Goal: Information Seeking & Learning: Check status

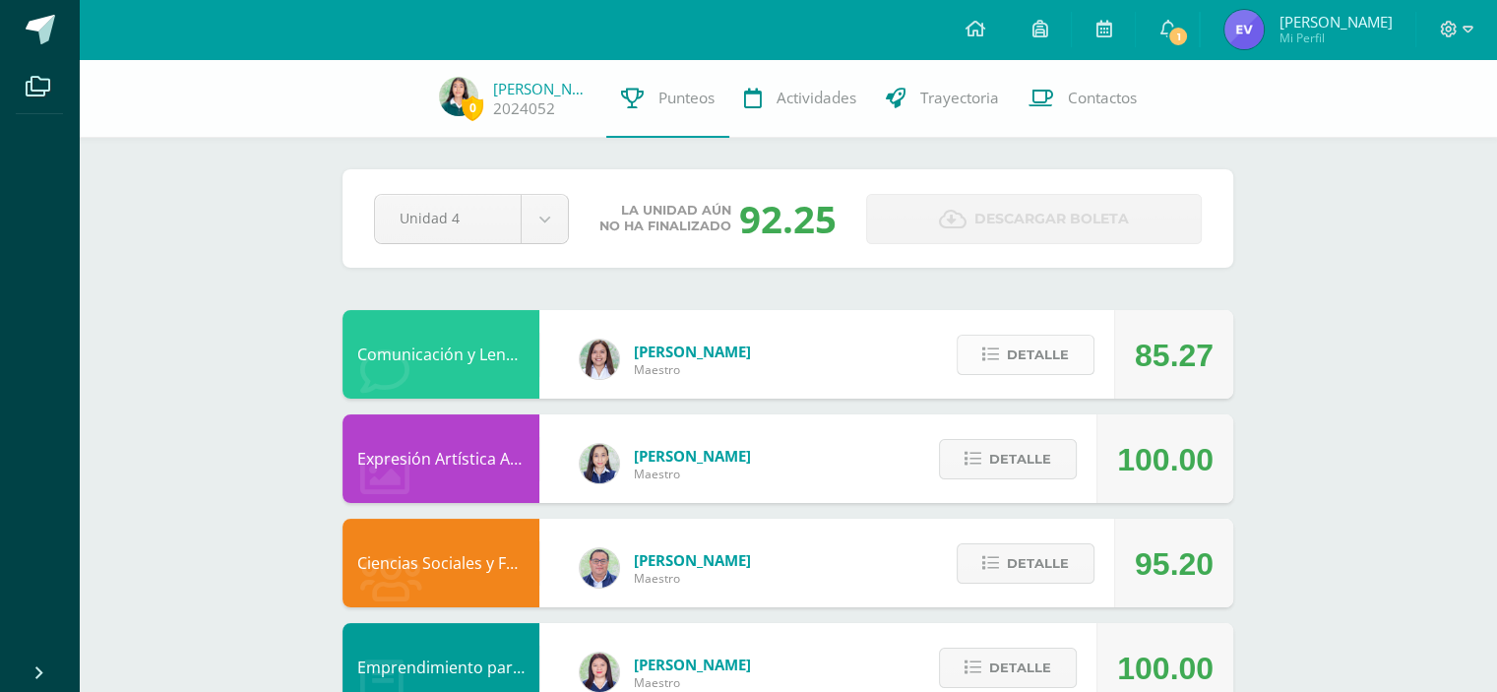
click at [1051, 364] on span "Detalle" at bounding box center [1038, 354] width 62 height 36
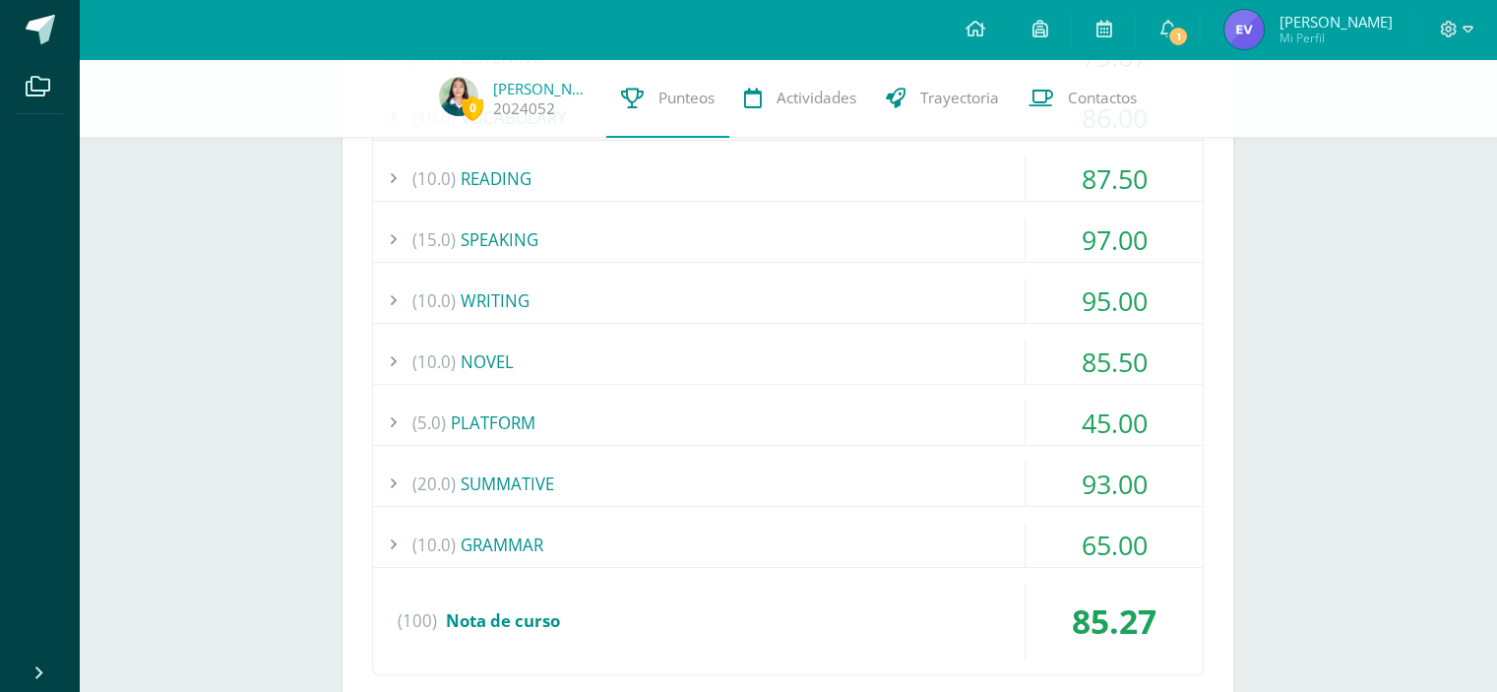
scroll to position [482, 0]
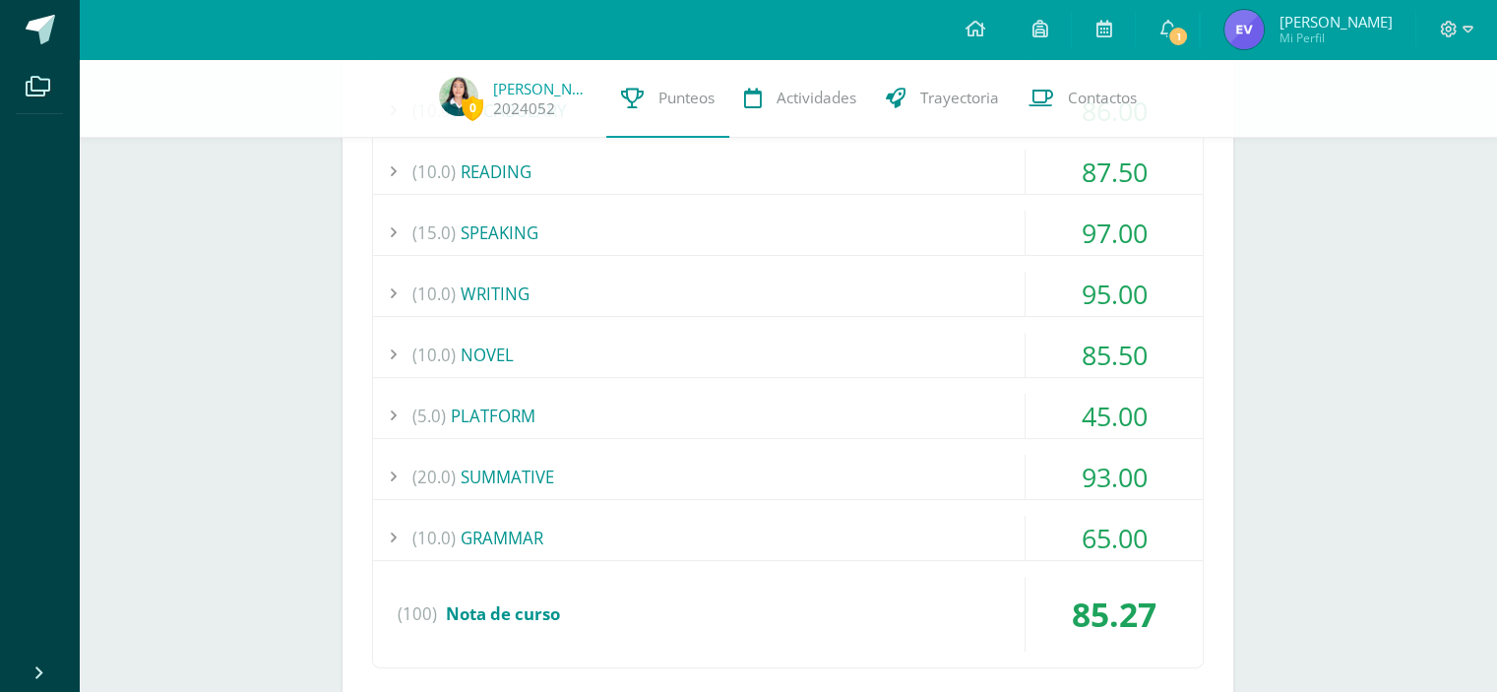
click at [937, 538] on div "(10.0) GRAMMAR" at bounding box center [787, 538] width 829 height 44
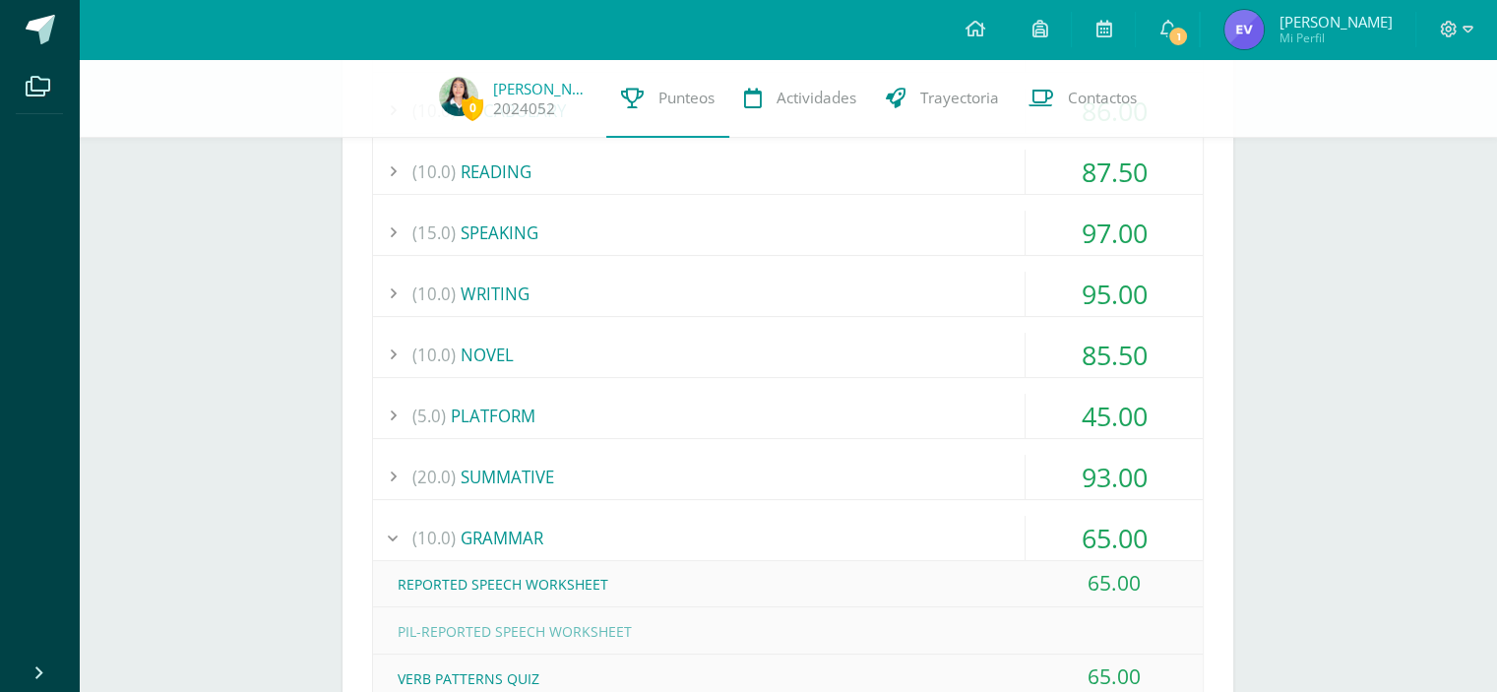
click at [1016, 475] on div "(20.0) SUMMATIVE" at bounding box center [787, 477] width 829 height 44
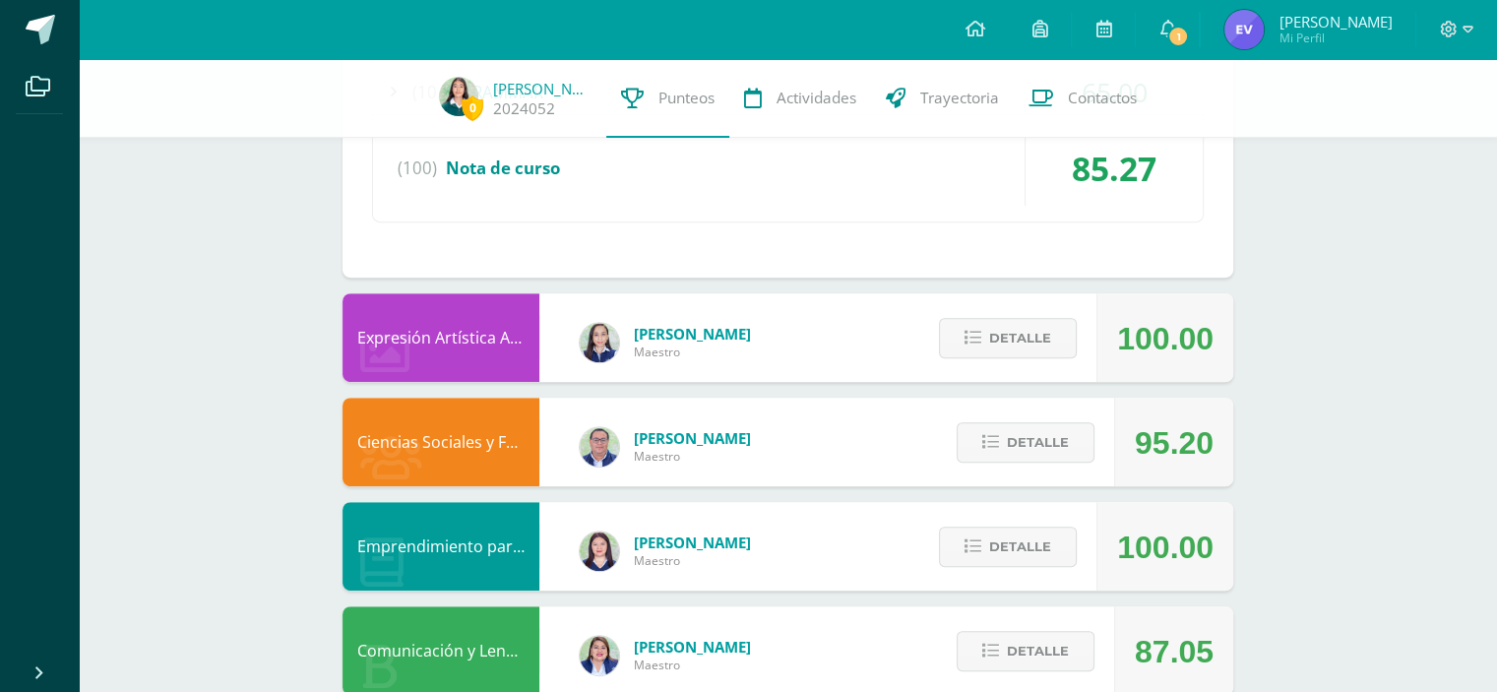
scroll to position [984, 0]
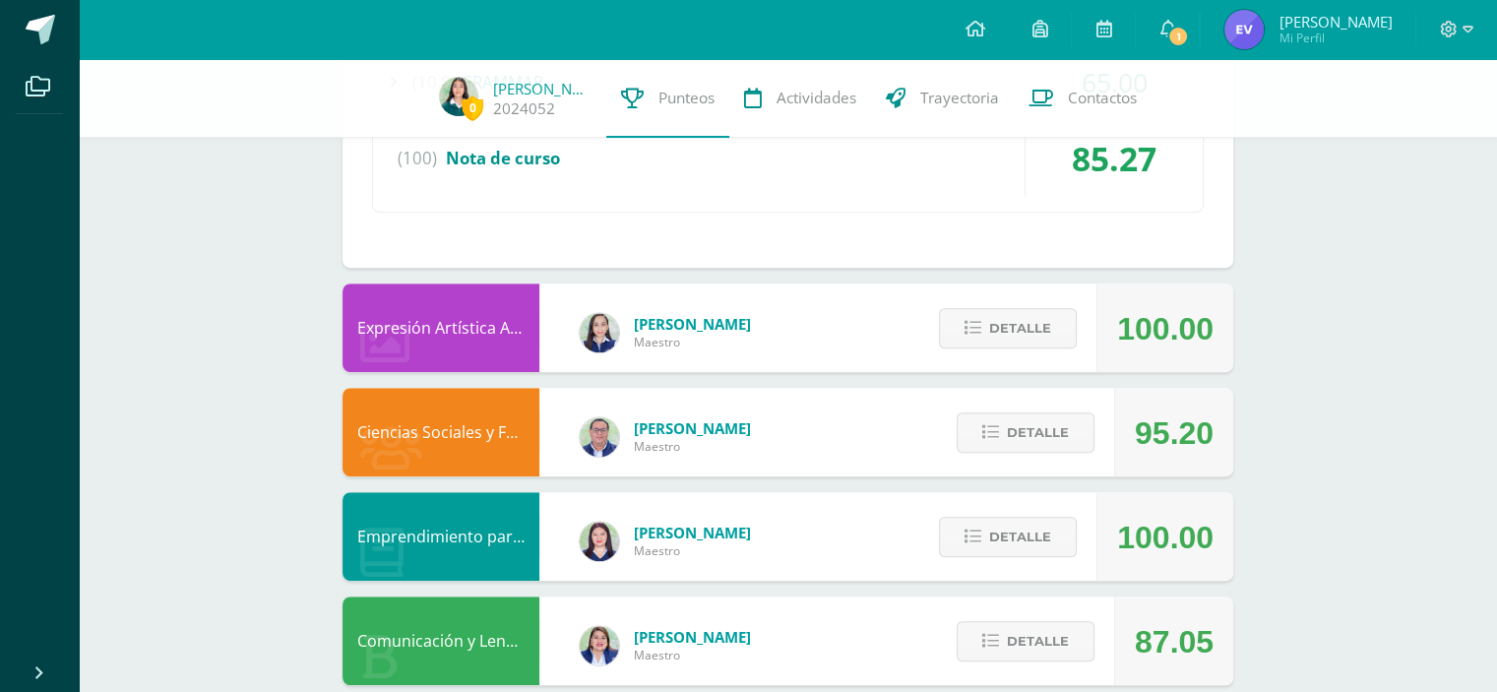
click at [1031, 452] on div "Detalle" at bounding box center [1020, 432] width 187 height 89
click at [1023, 436] on span "Detalle" at bounding box center [1038, 432] width 62 height 36
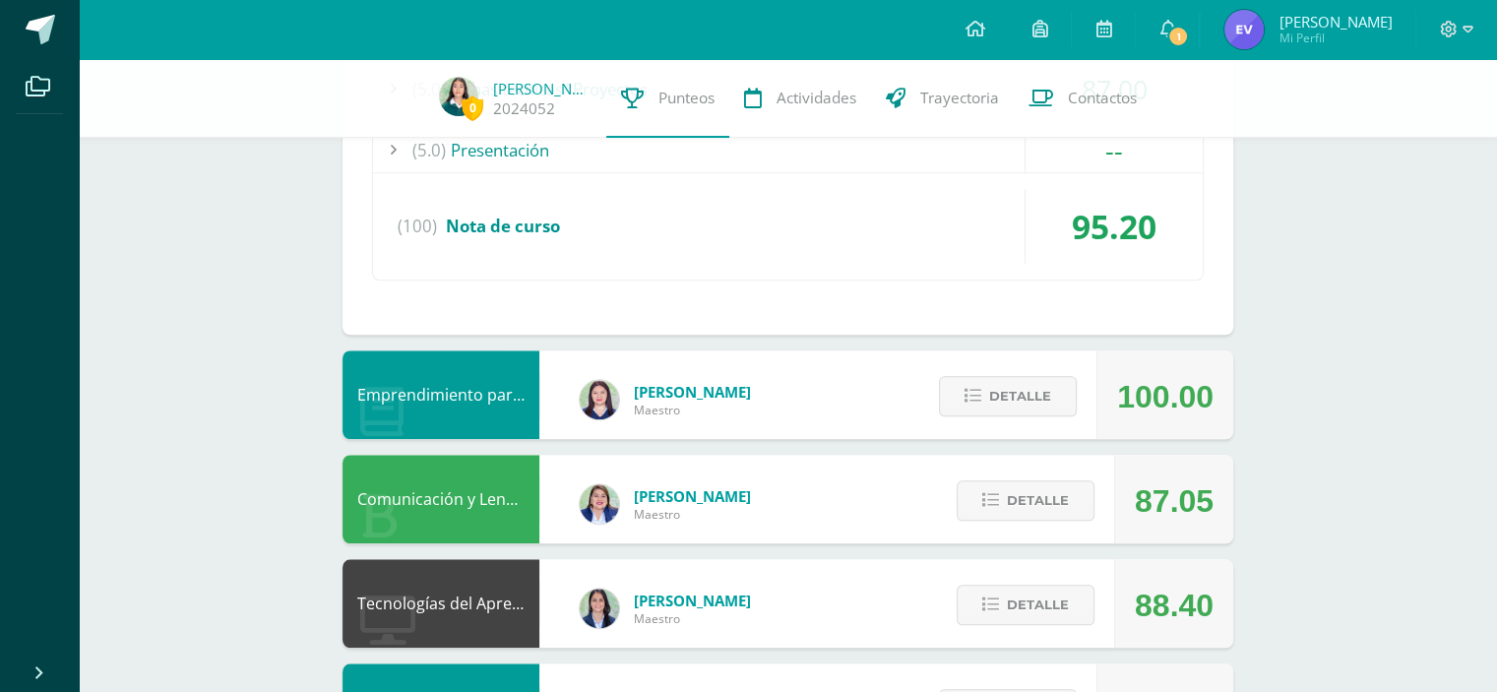
scroll to position [1562, 0]
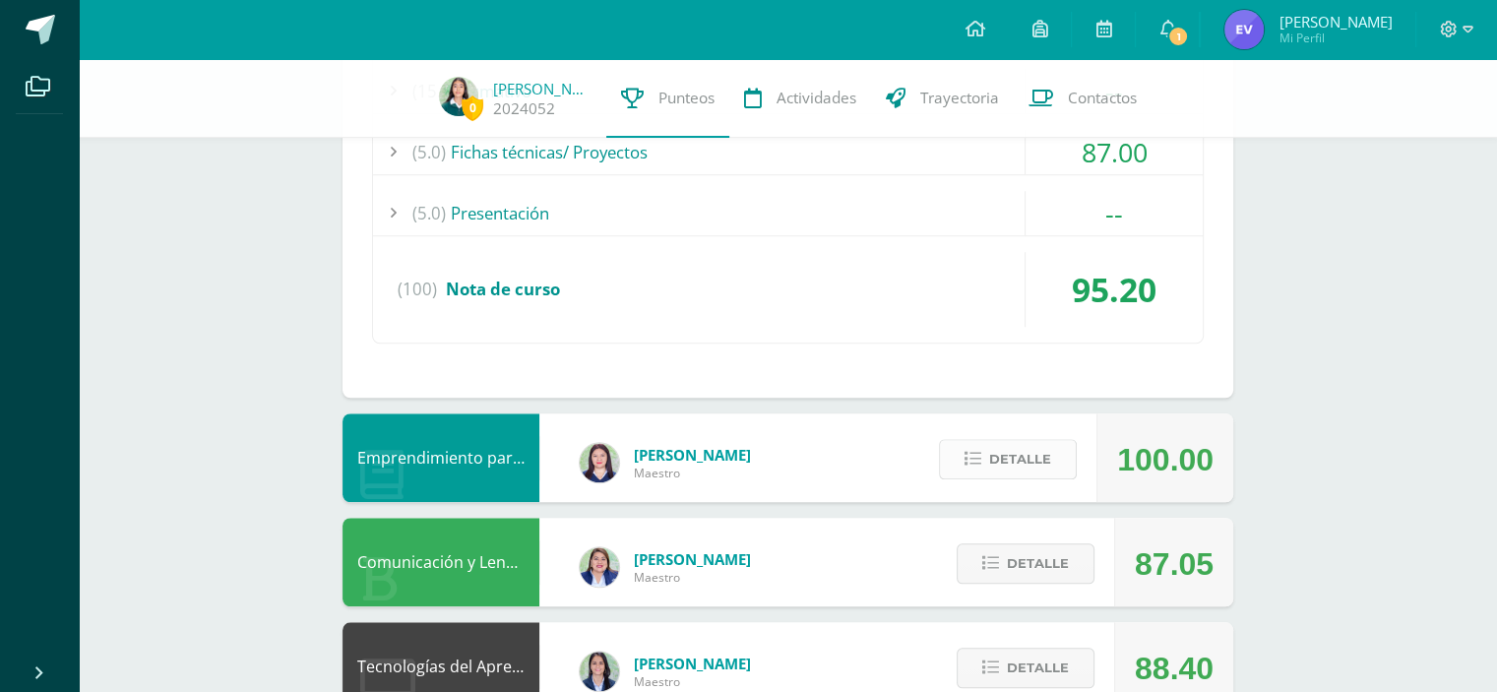
click at [1031, 452] on span "Detalle" at bounding box center [1020, 459] width 62 height 36
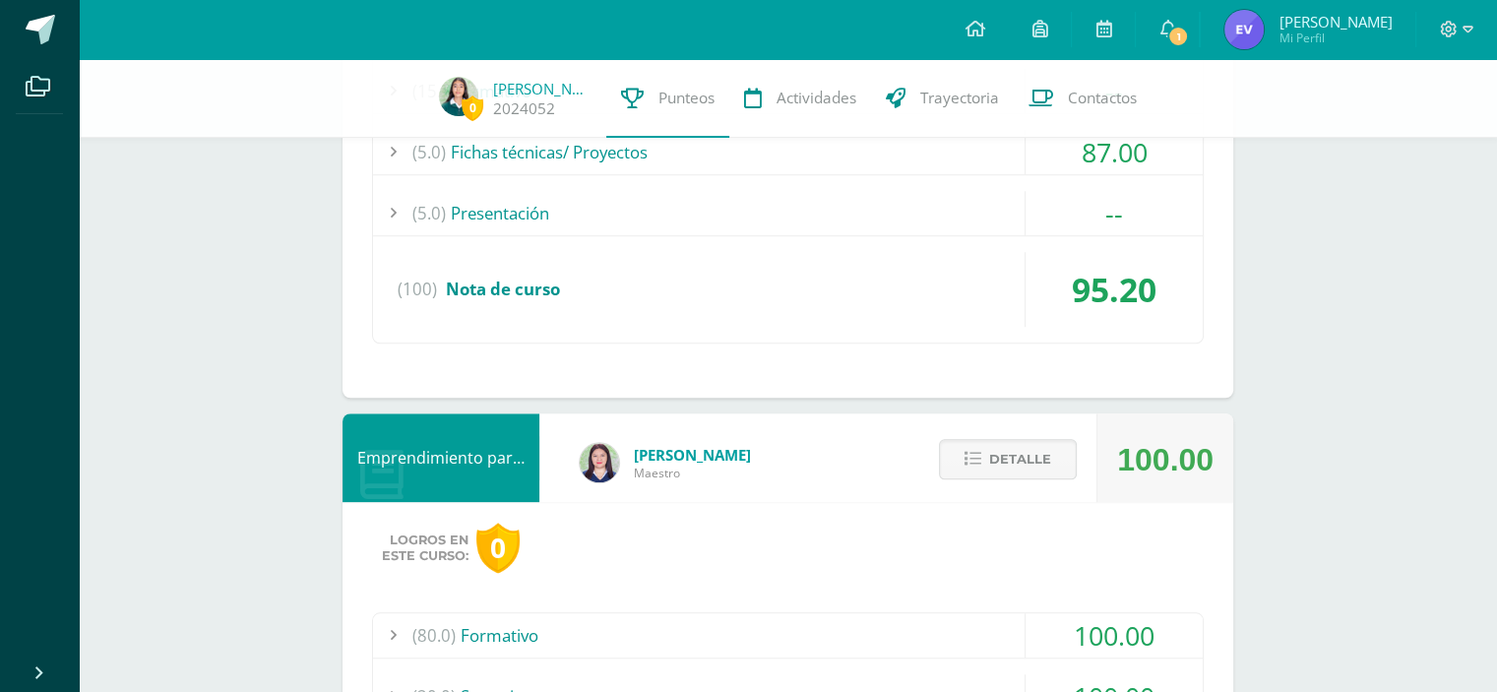
drag, startPoint x: 1474, startPoint y: 405, endPoint x: 1487, endPoint y: 446, distance: 42.3
click at [1487, 446] on div "0 [PERSON_NAME] 2024052 Punteos Actividades Trayectoria Contactos Pendiente Uni…" at bounding box center [788, 282] width 1418 height 3571
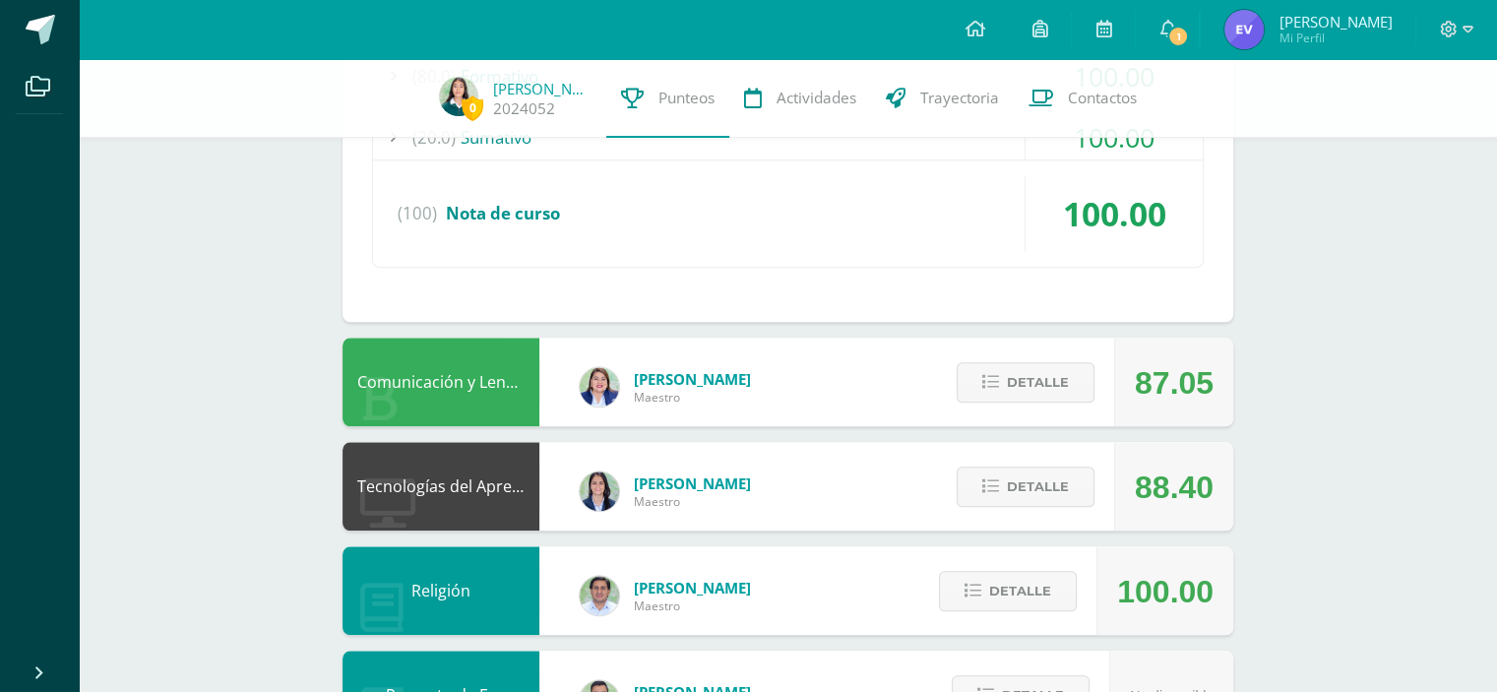
scroll to position [2125, 0]
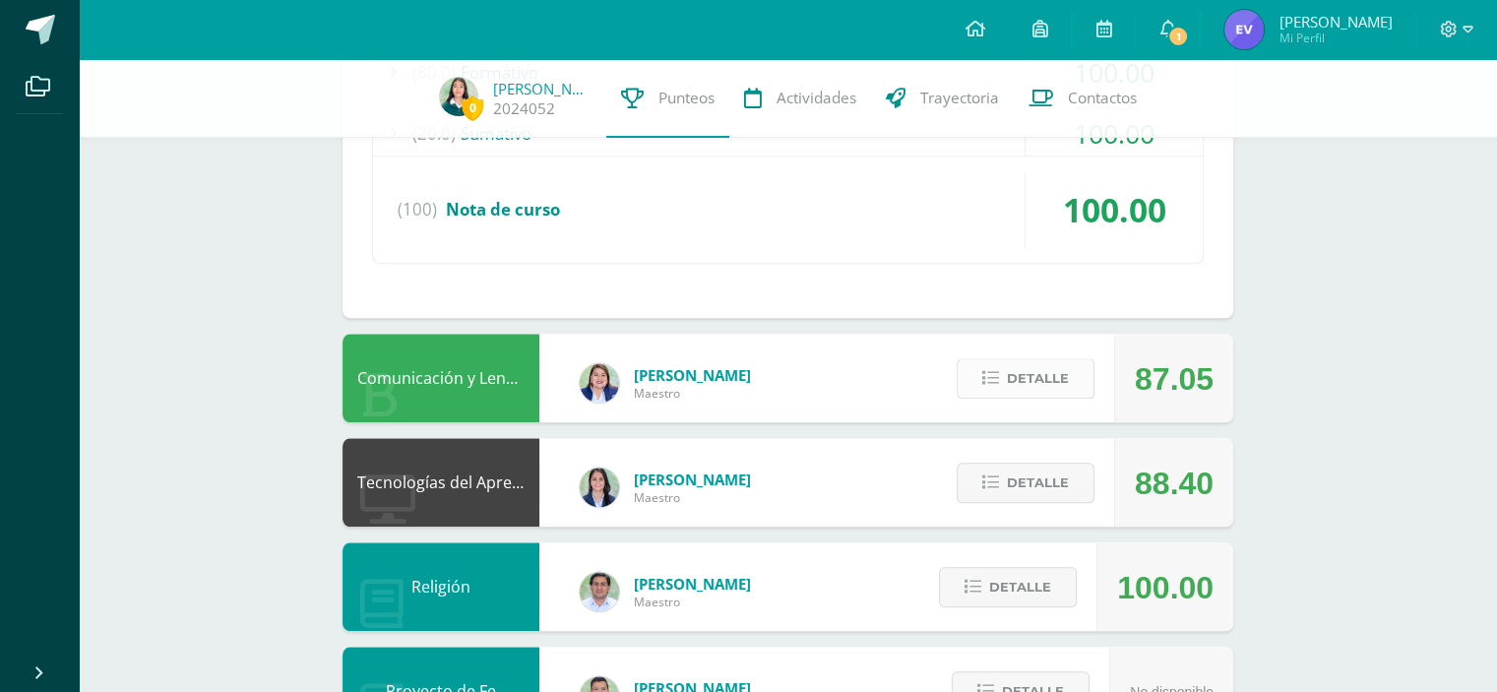
drag, startPoint x: 1037, startPoint y: 394, endPoint x: 1024, endPoint y: 377, distance: 21.1
click at [1024, 377] on div "Detalle" at bounding box center [1020, 378] width 187 height 89
click at [1024, 377] on span "Detalle" at bounding box center [1038, 378] width 62 height 36
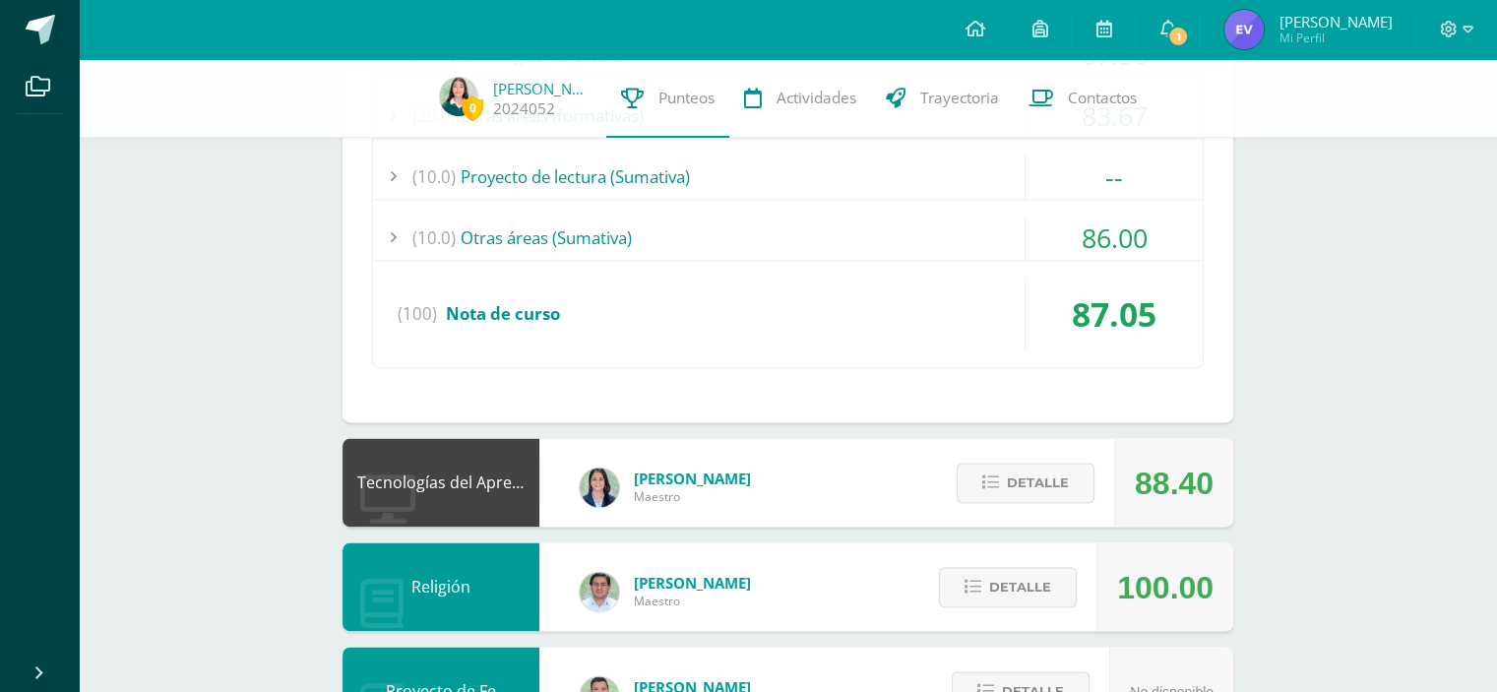
scroll to position [2897, 0]
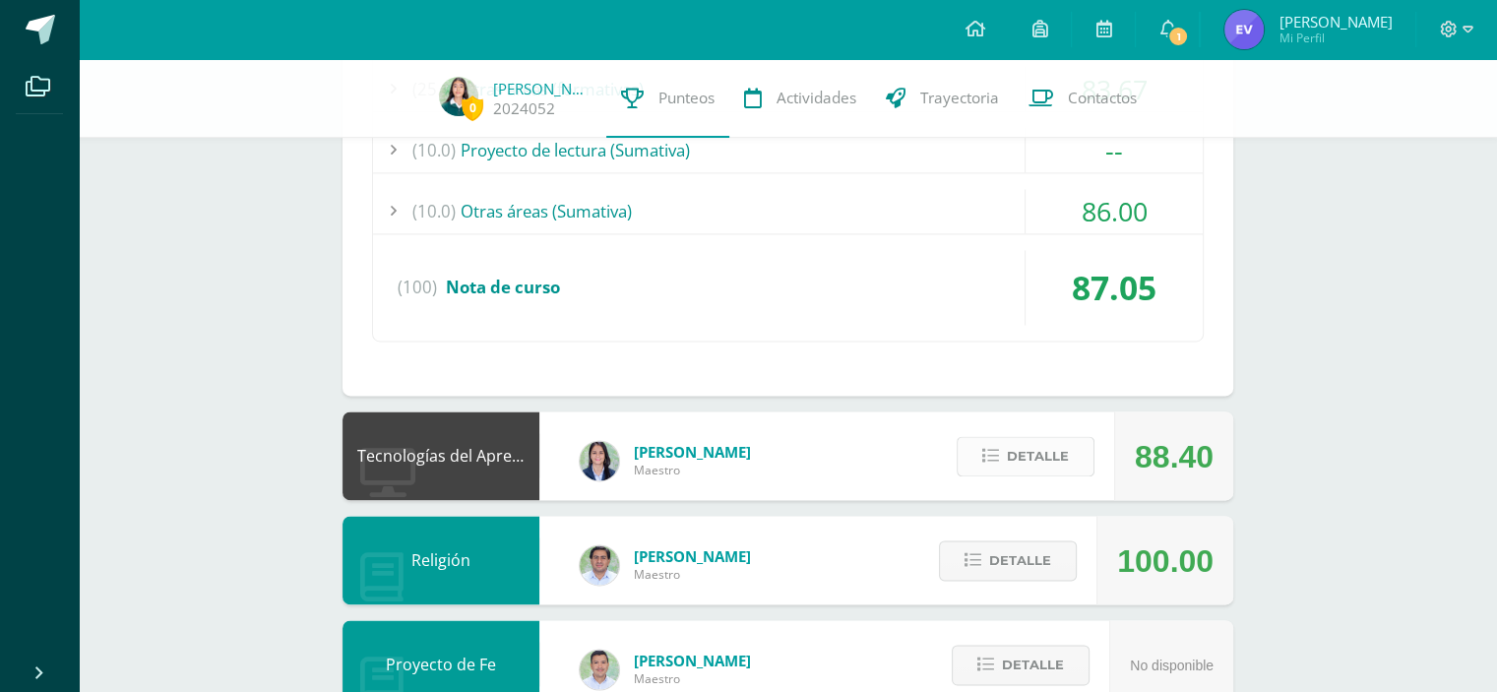
click at [1067, 442] on span "Detalle" at bounding box center [1038, 456] width 62 height 36
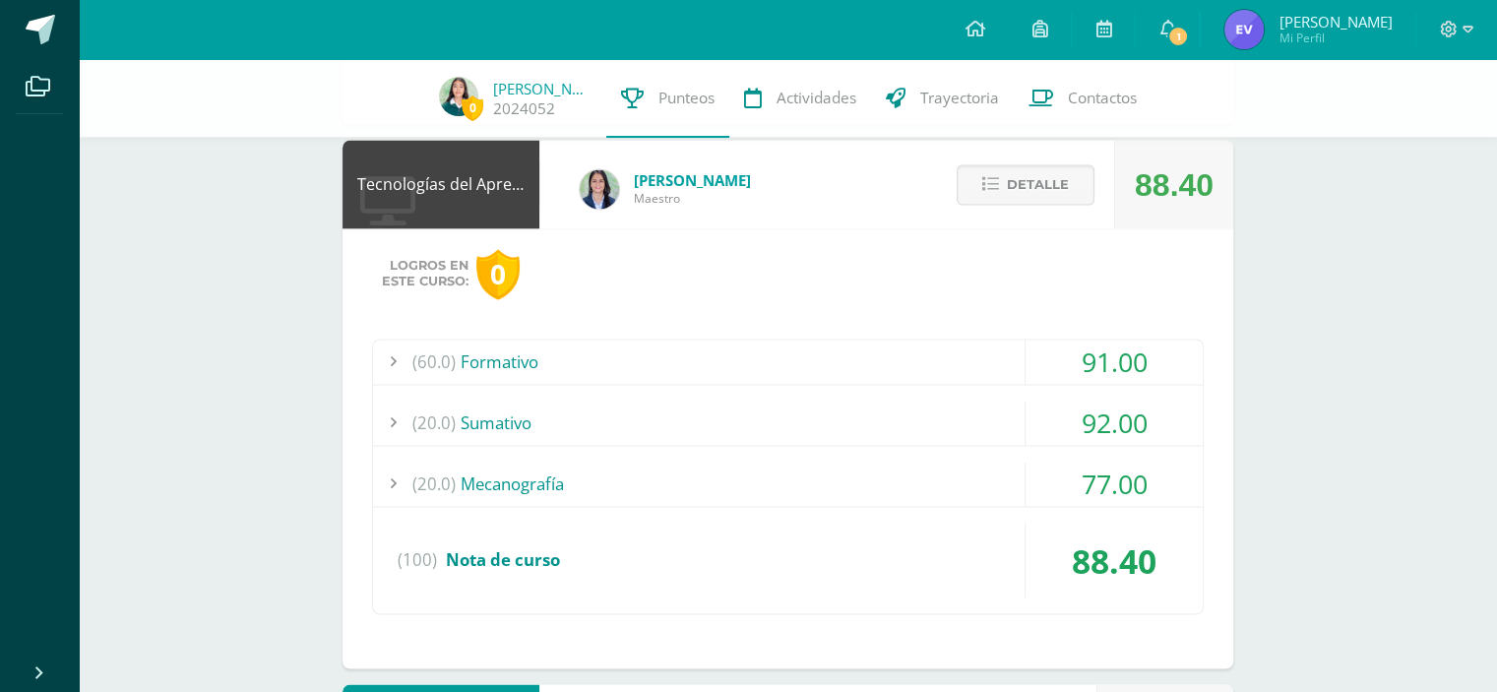
scroll to position [3156, 0]
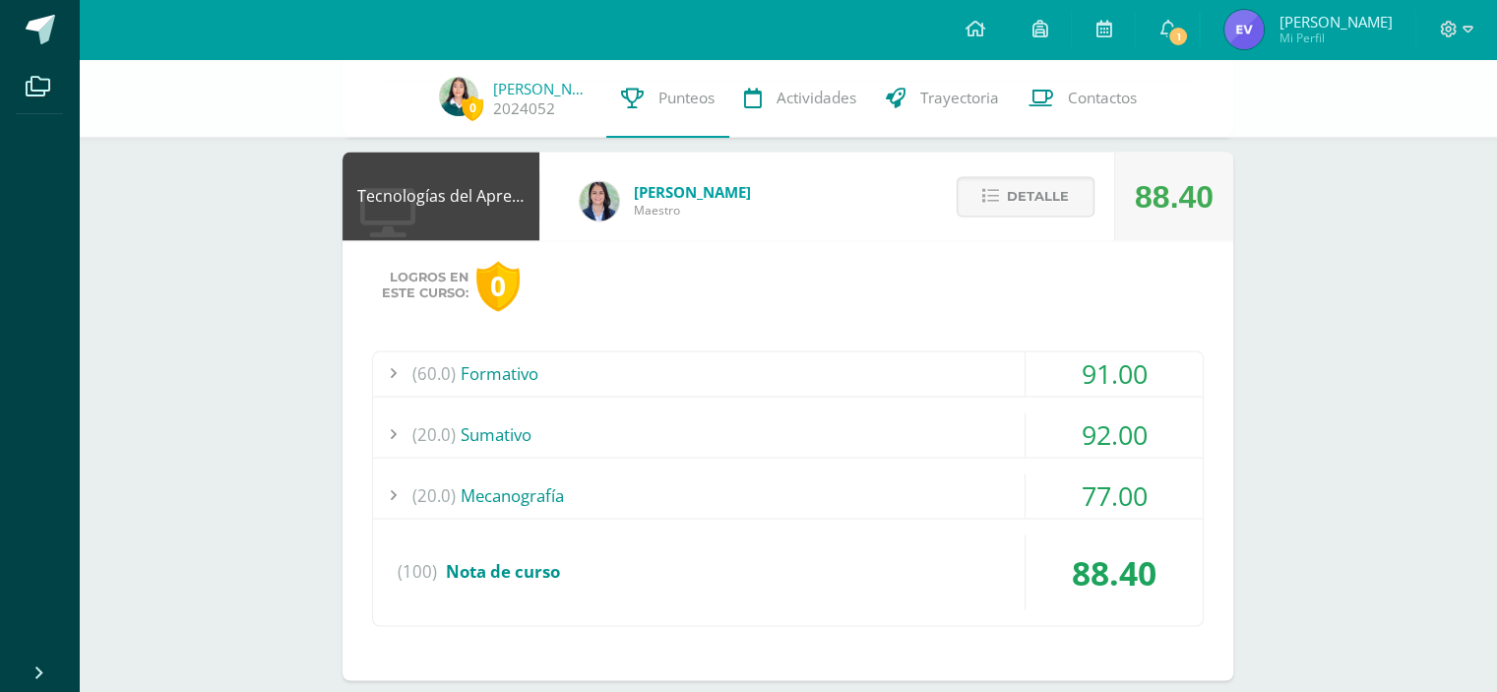
click at [1068, 475] on div "77.00" at bounding box center [1113, 495] width 177 height 44
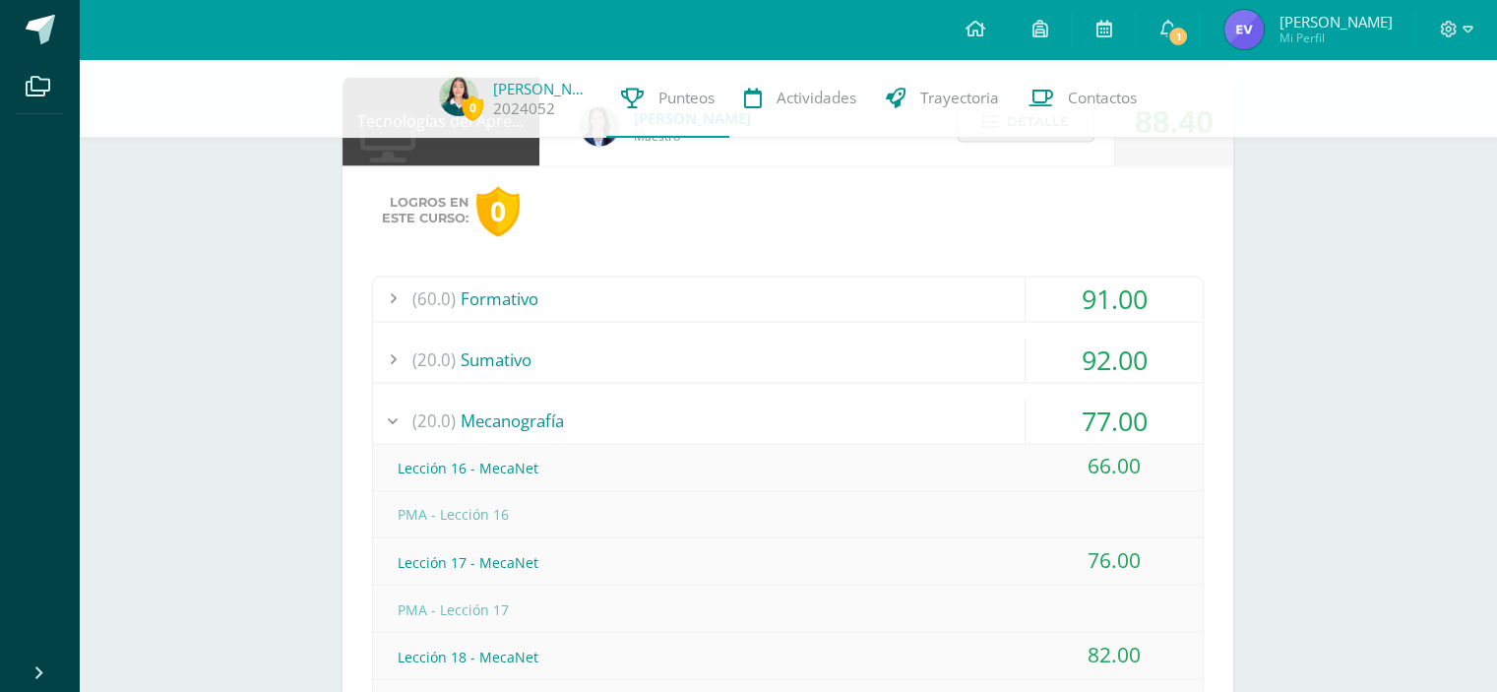
scroll to position [3172, 0]
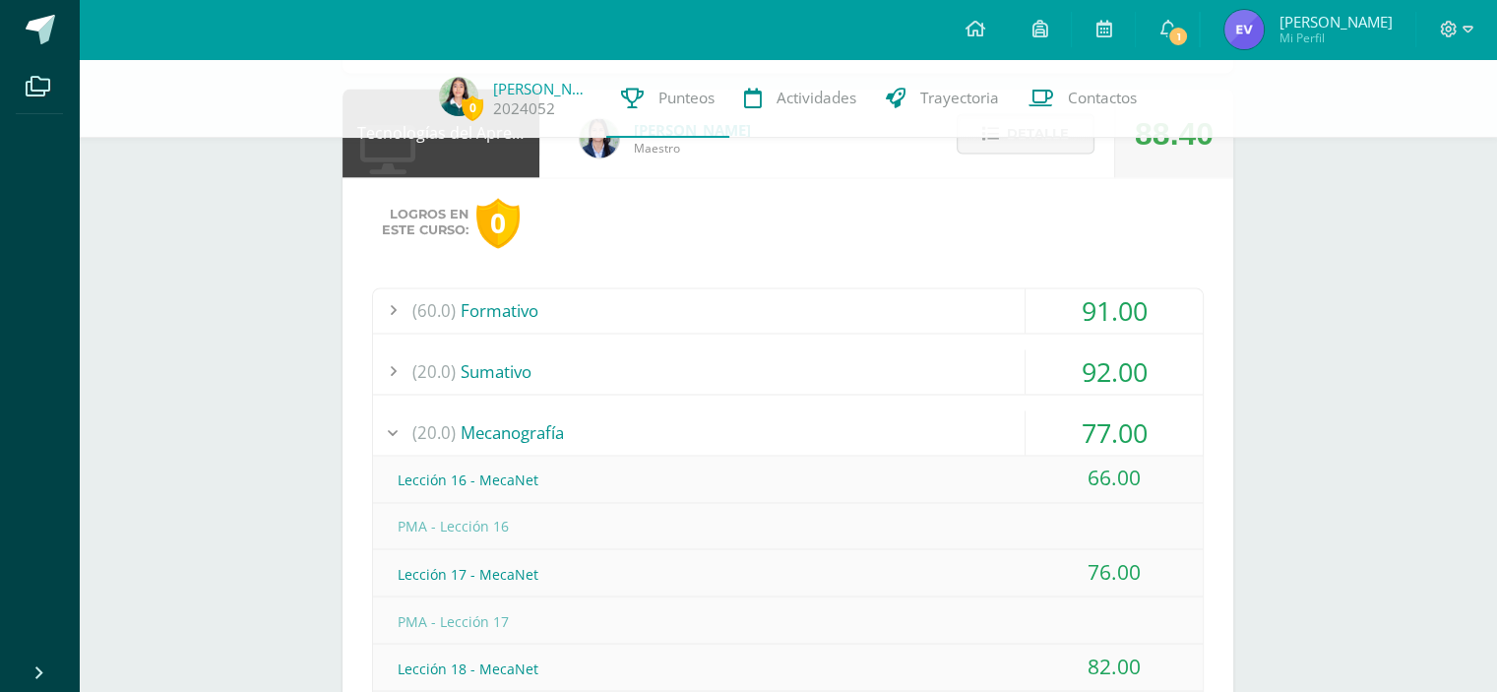
click at [1159, 353] on div "92.00" at bounding box center [1113, 371] width 177 height 44
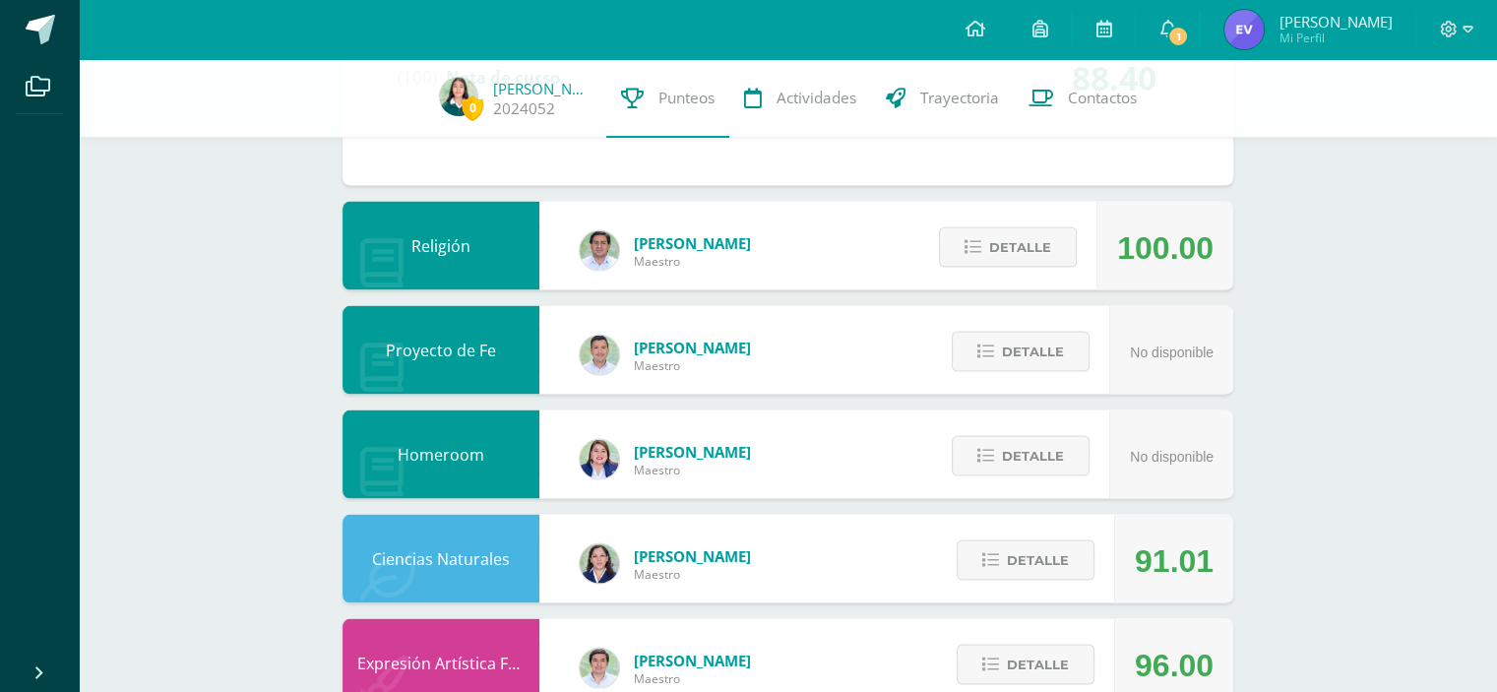
scroll to position [3739, 0]
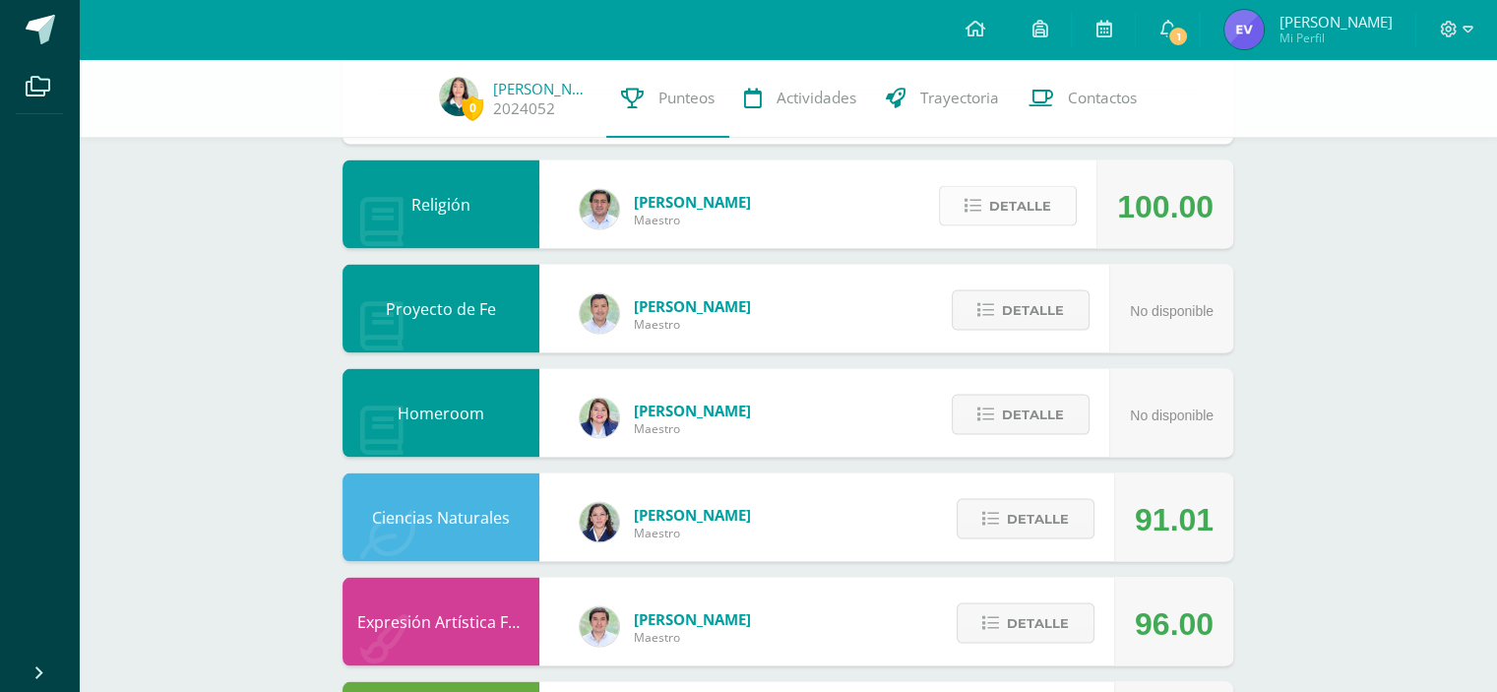
click at [1031, 207] on span "Detalle" at bounding box center [1020, 205] width 62 height 36
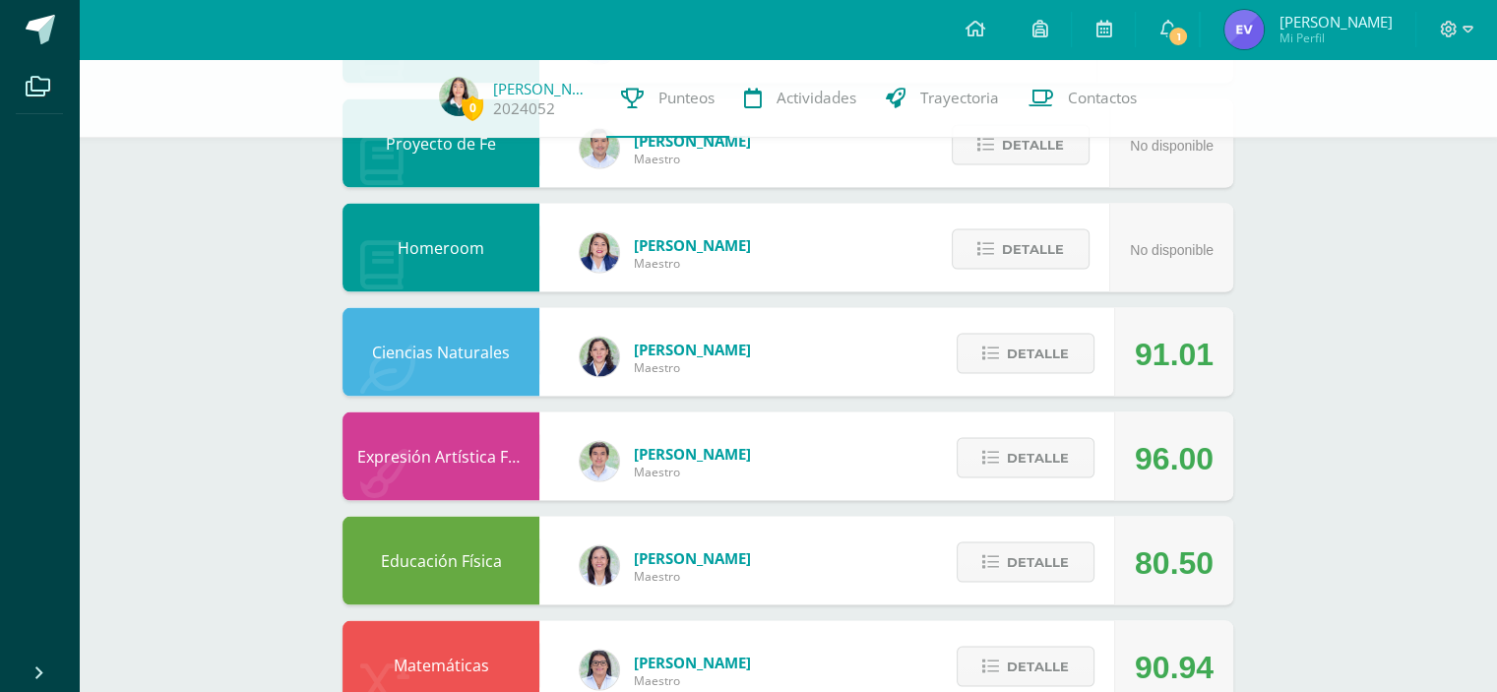
scroll to position [3908, 0]
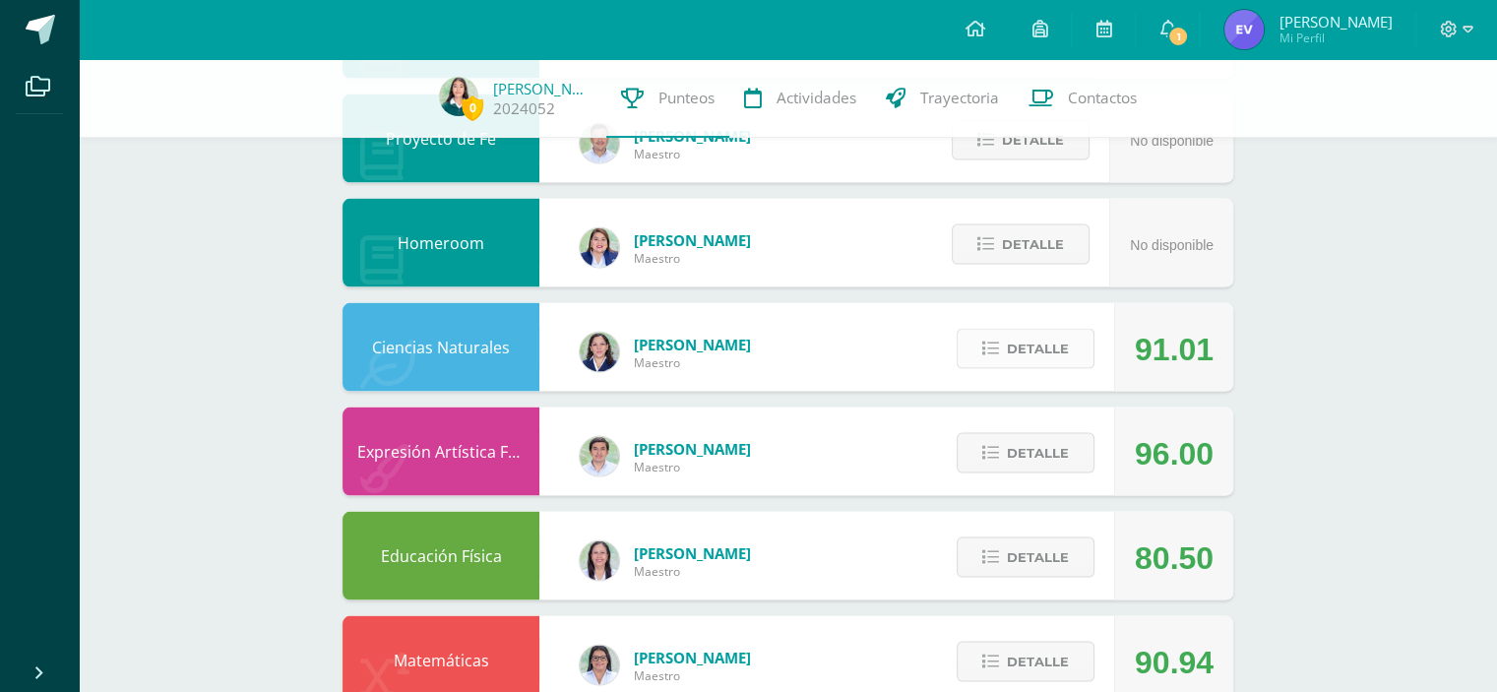
click at [1015, 336] on span "Detalle" at bounding box center [1038, 349] width 62 height 36
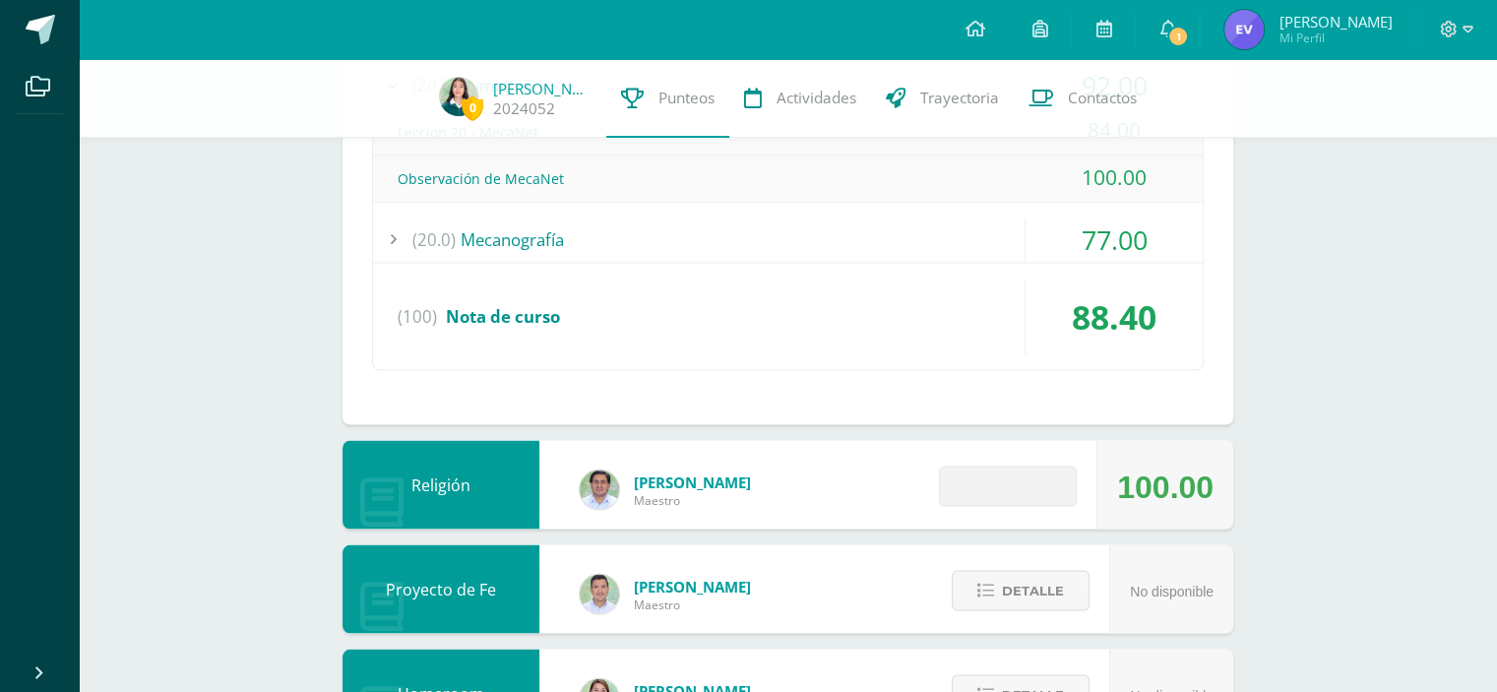
scroll to position [3650, 0]
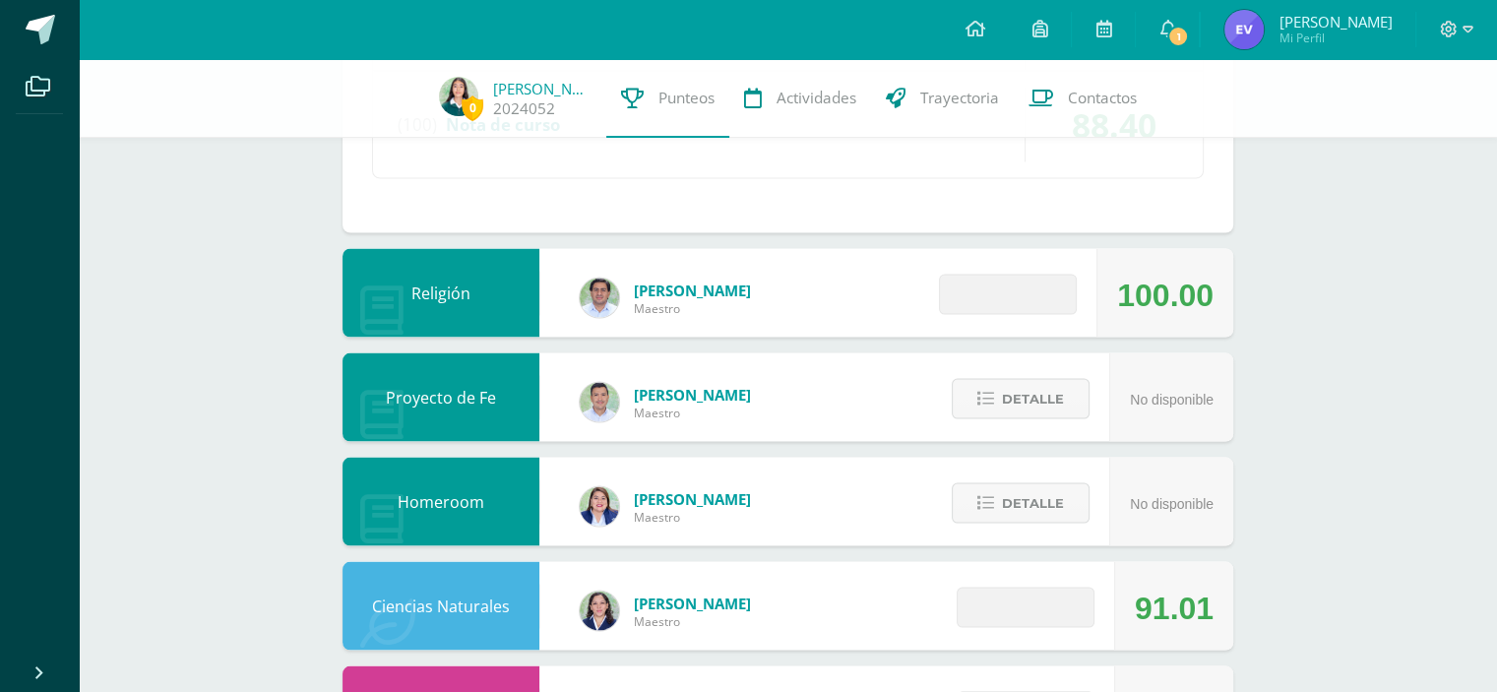
click at [1029, 306] on div "Detalle" at bounding box center [1002, 292] width 187 height 89
click at [1003, 290] on span at bounding box center [1007, 293] width 95 height 27
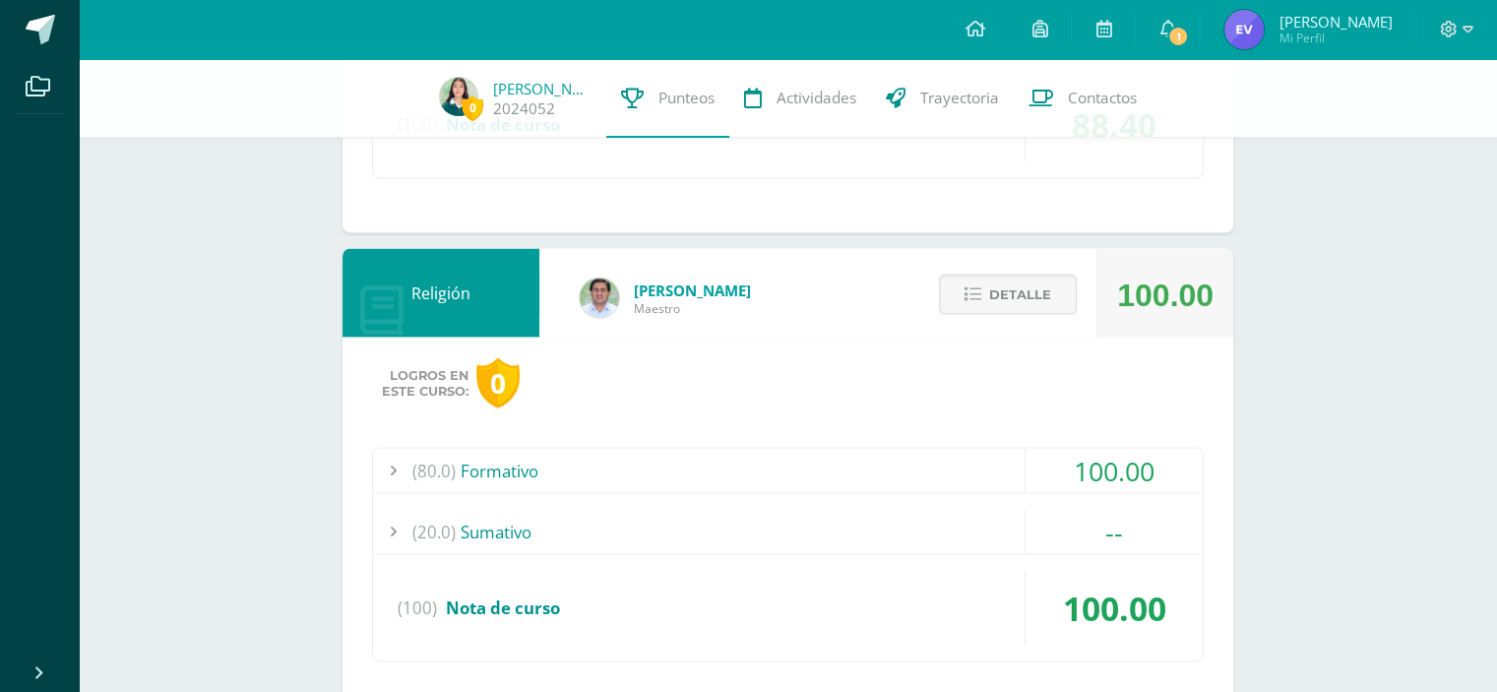
click at [981, 495] on div "(80.0) Formativo 100.00 La [PERSON_NAME] como dadora de vida 100.00 (100)" at bounding box center [787, 554] width 831 height 214
click at [1027, 459] on div "100.00" at bounding box center [1113, 470] width 177 height 44
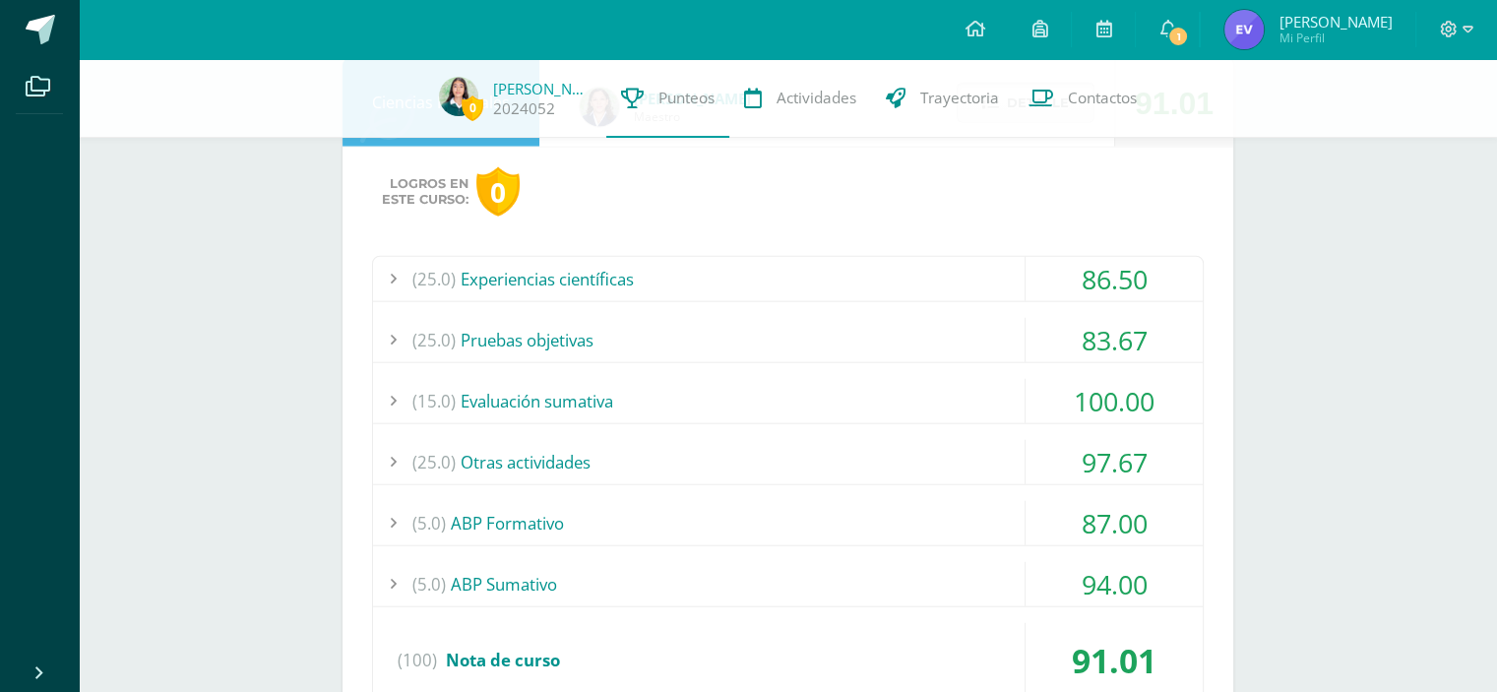
scroll to position [4724, 0]
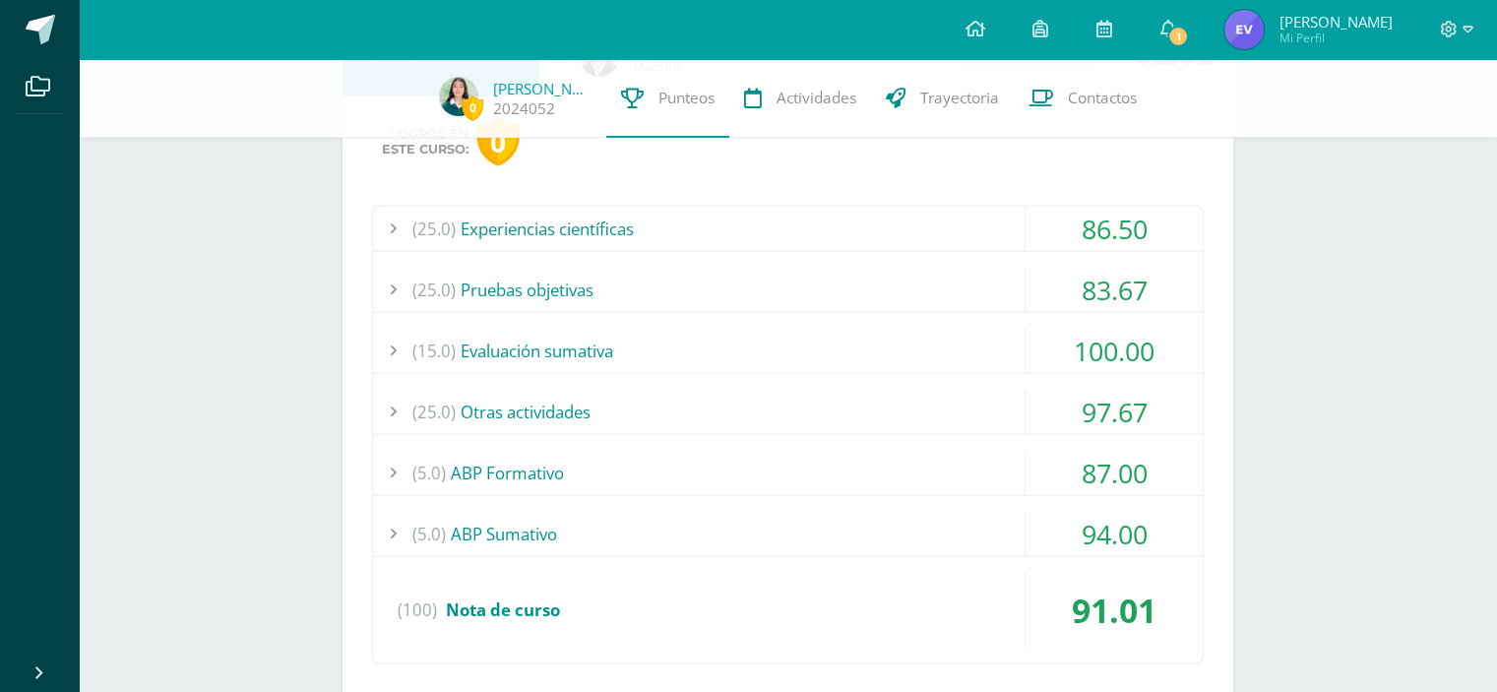
click at [976, 512] on div "(5.0) ABP Sumativo" at bounding box center [787, 534] width 829 height 44
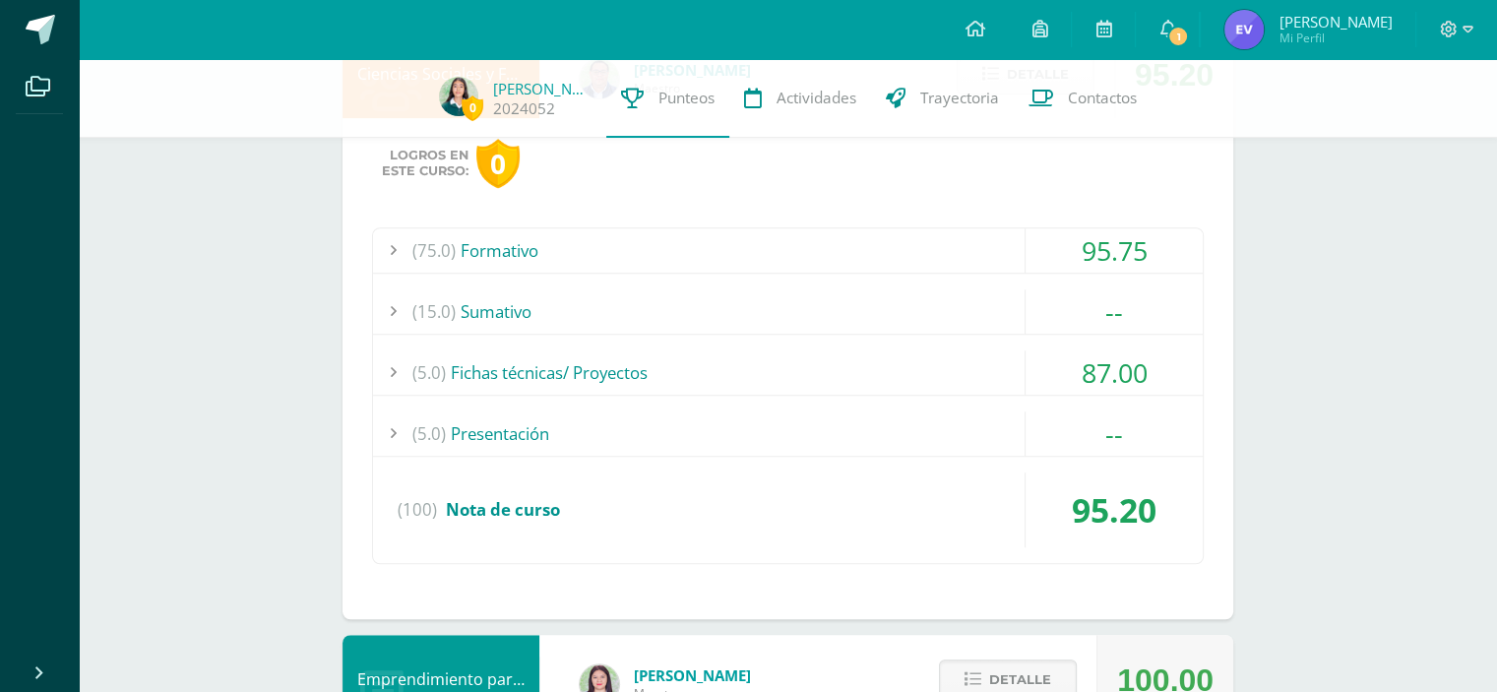
scroll to position [1281, 0]
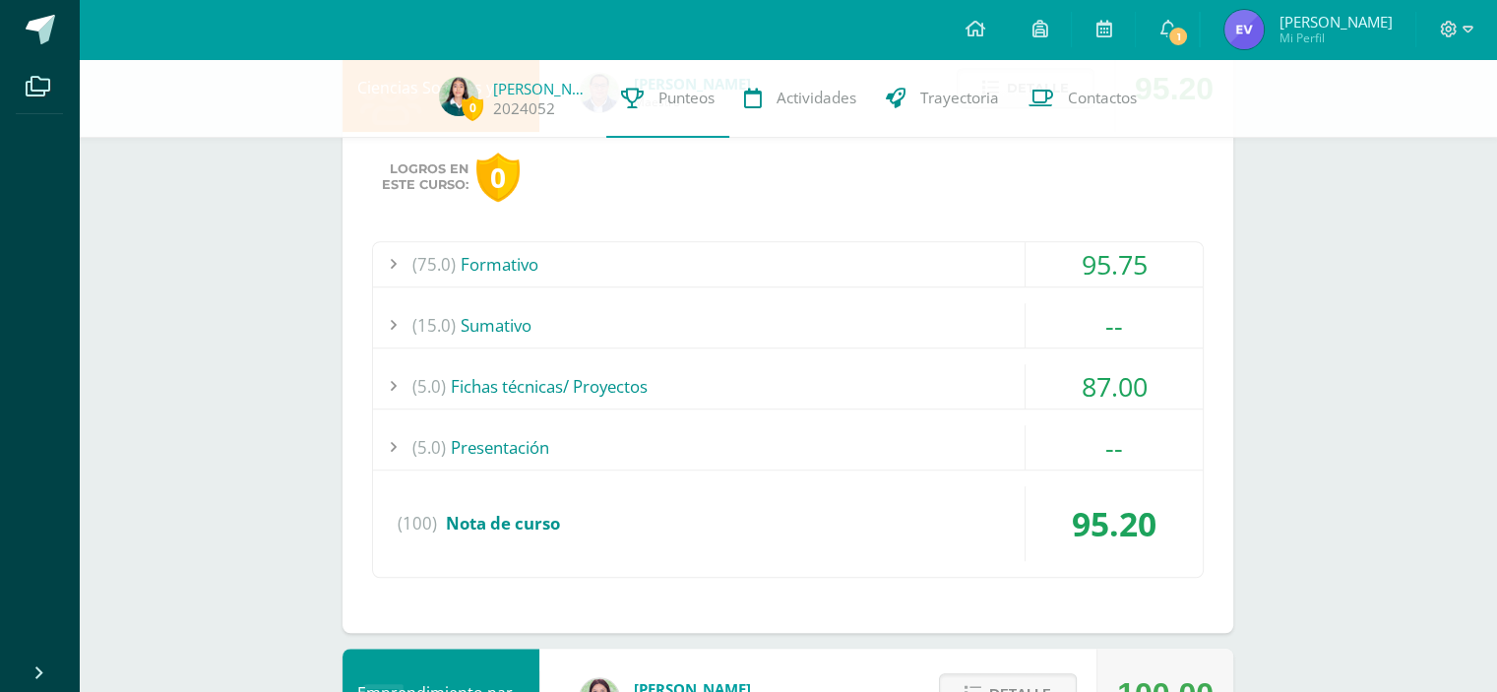
click at [1078, 428] on div "--" at bounding box center [1113, 447] width 177 height 44
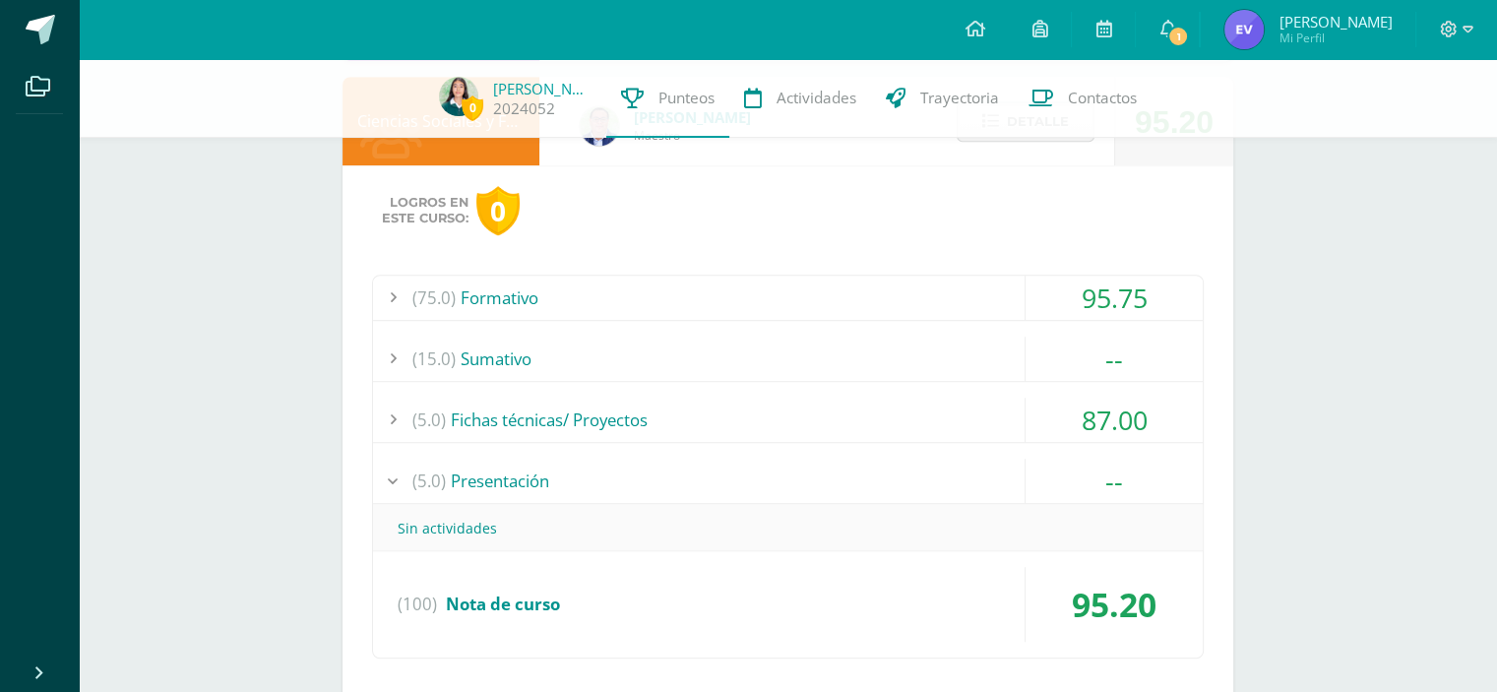
scroll to position [1269, 0]
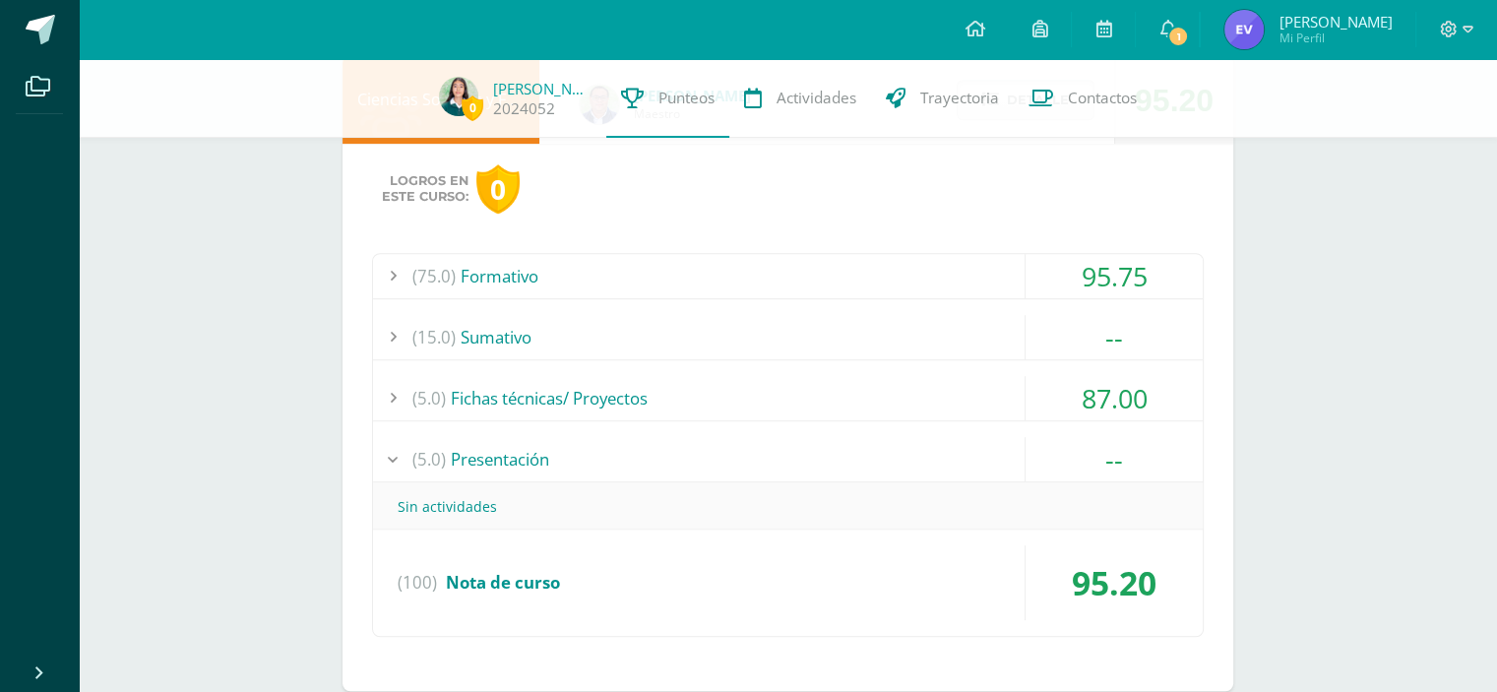
click at [1081, 336] on div "--" at bounding box center [1113, 337] width 177 height 44
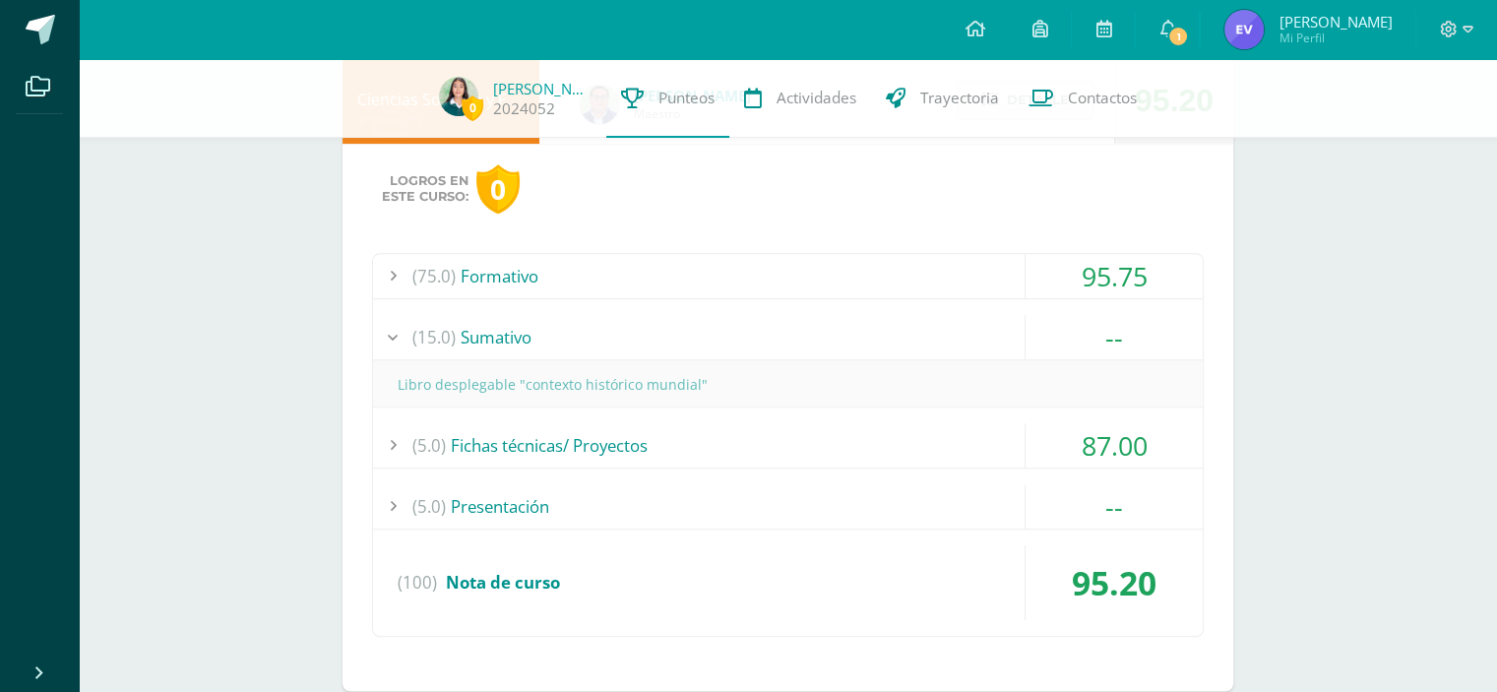
click at [938, 446] on div "(5.0) Fichas técnicas/ Proyectos" at bounding box center [787, 445] width 829 height 44
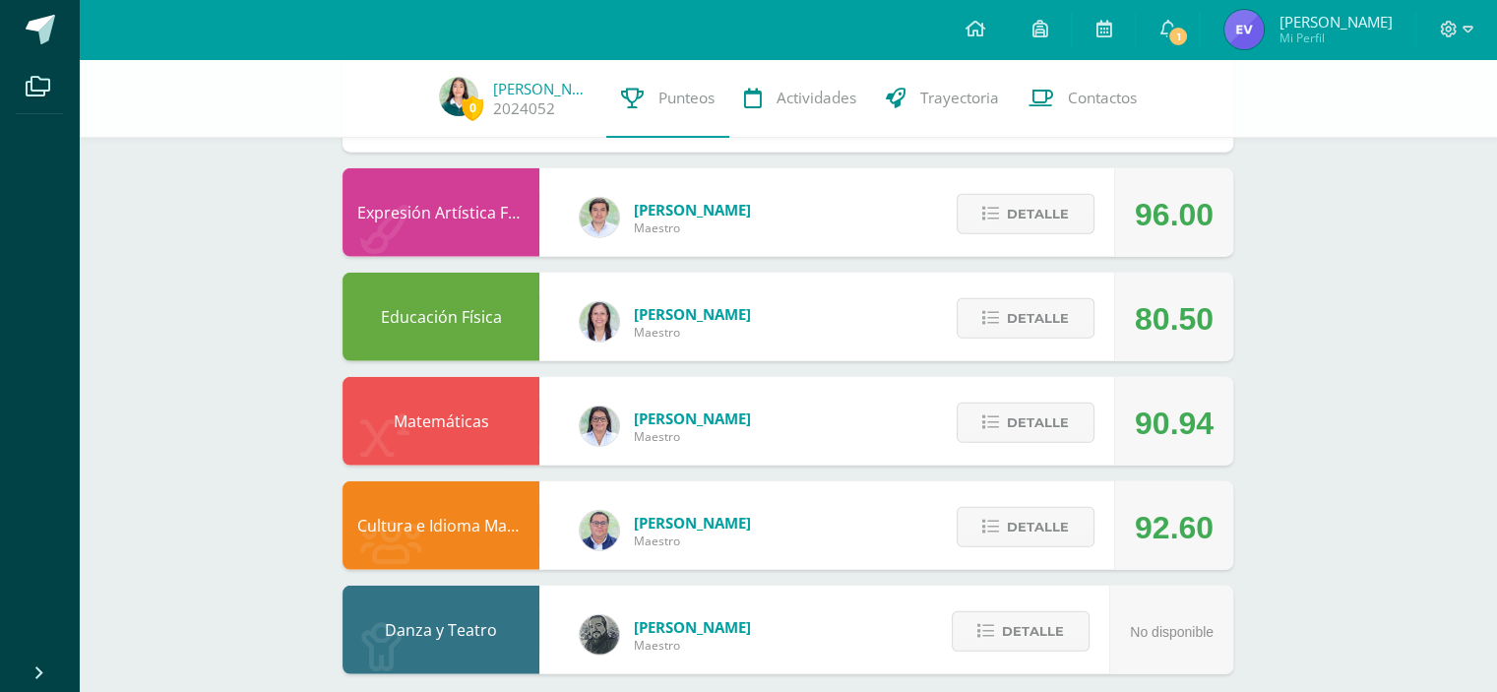
scroll to position [5112, 0]
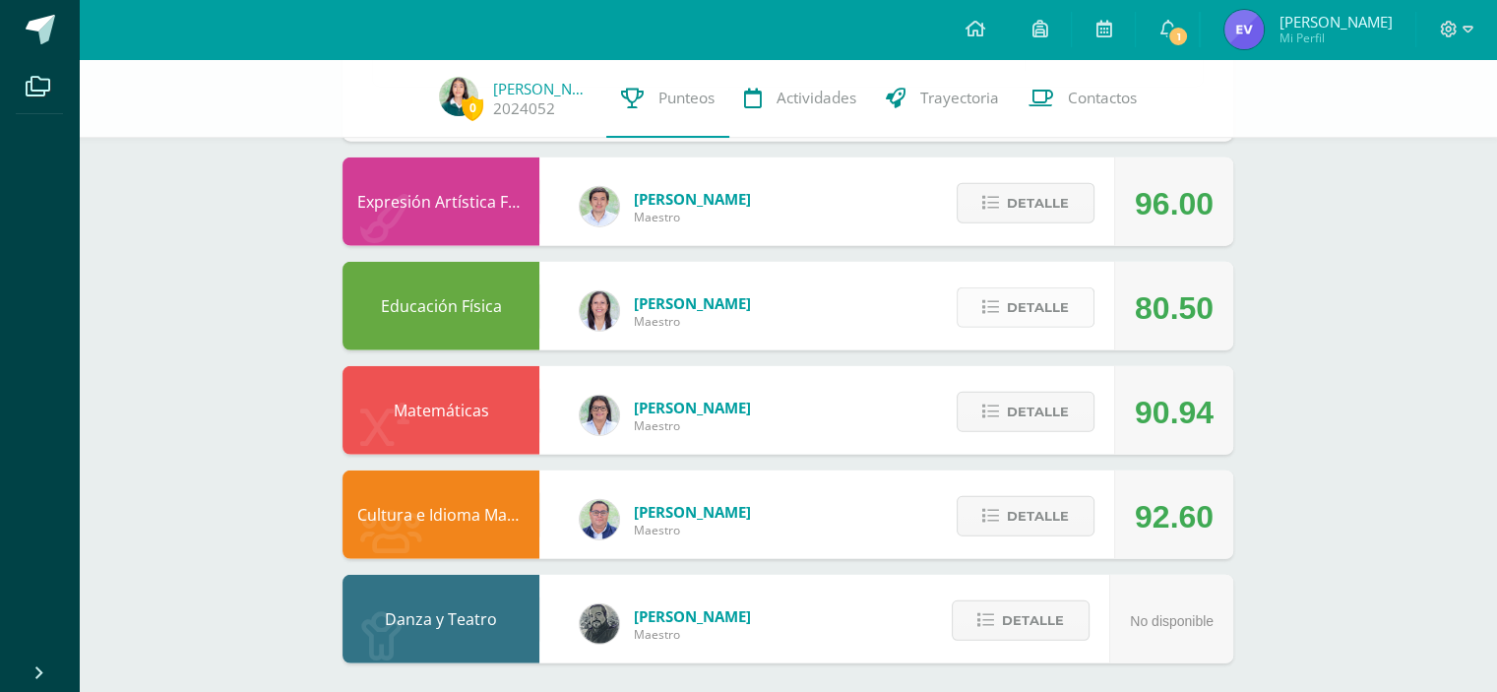
click at [1063, 296] on span "Detalle" at bounding box center [1038, 307] width 62 height 36
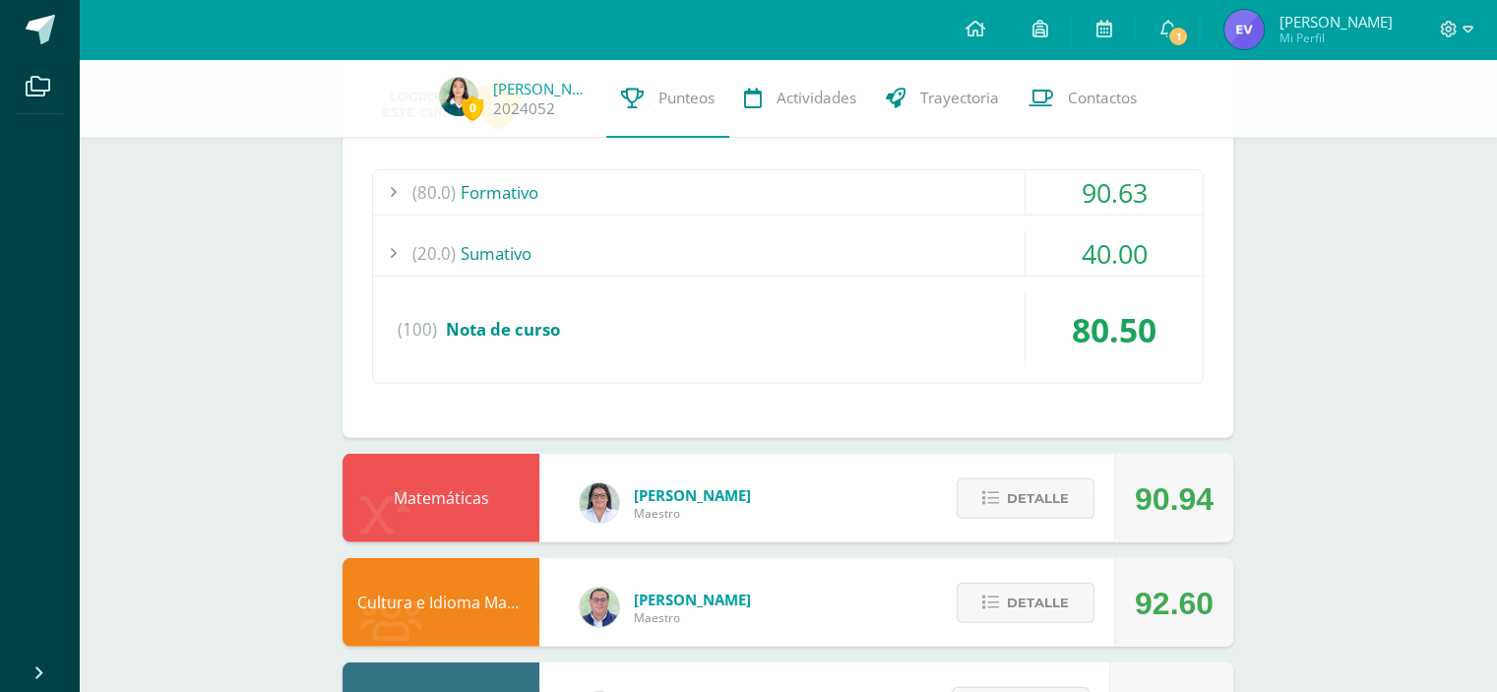
scroll to position [5490, 0]
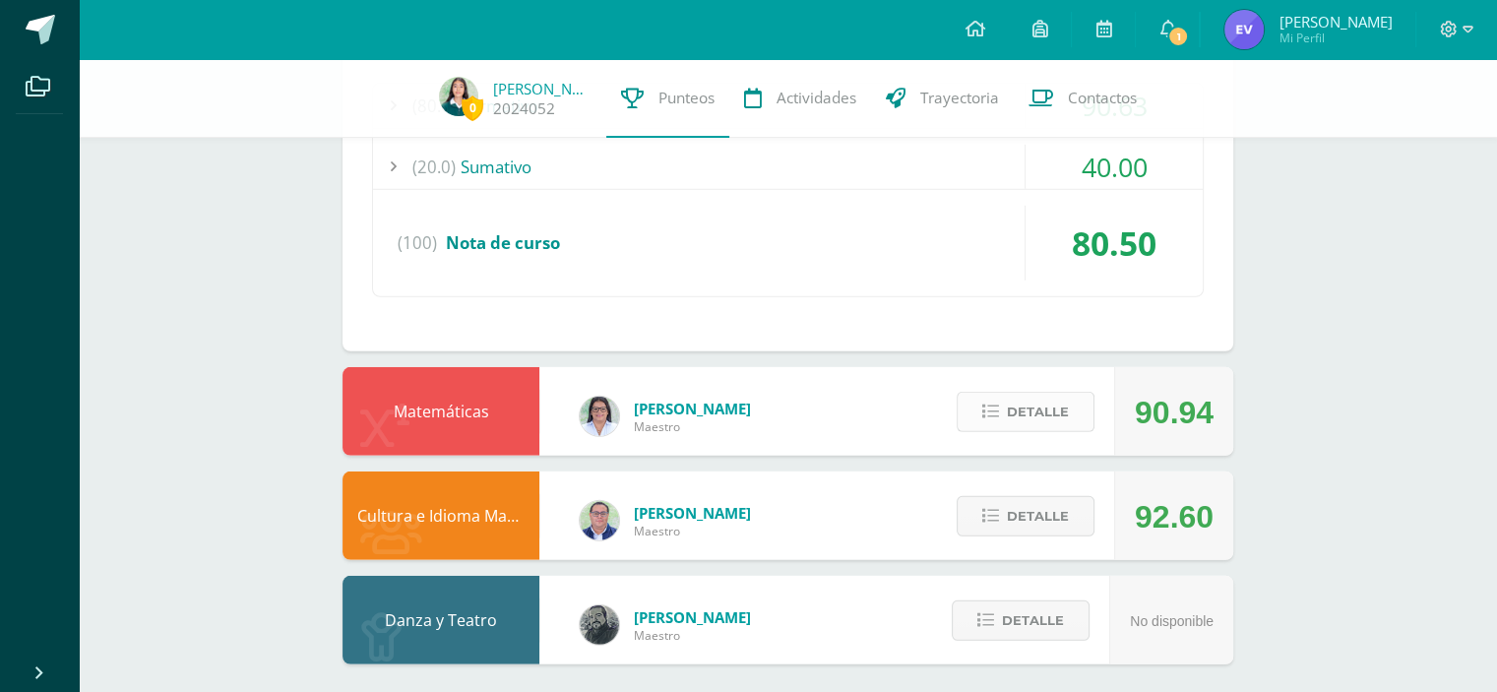
click at [1019, 412] on span "Detalle" at bounding box center [1038, 412] width 62 height 36
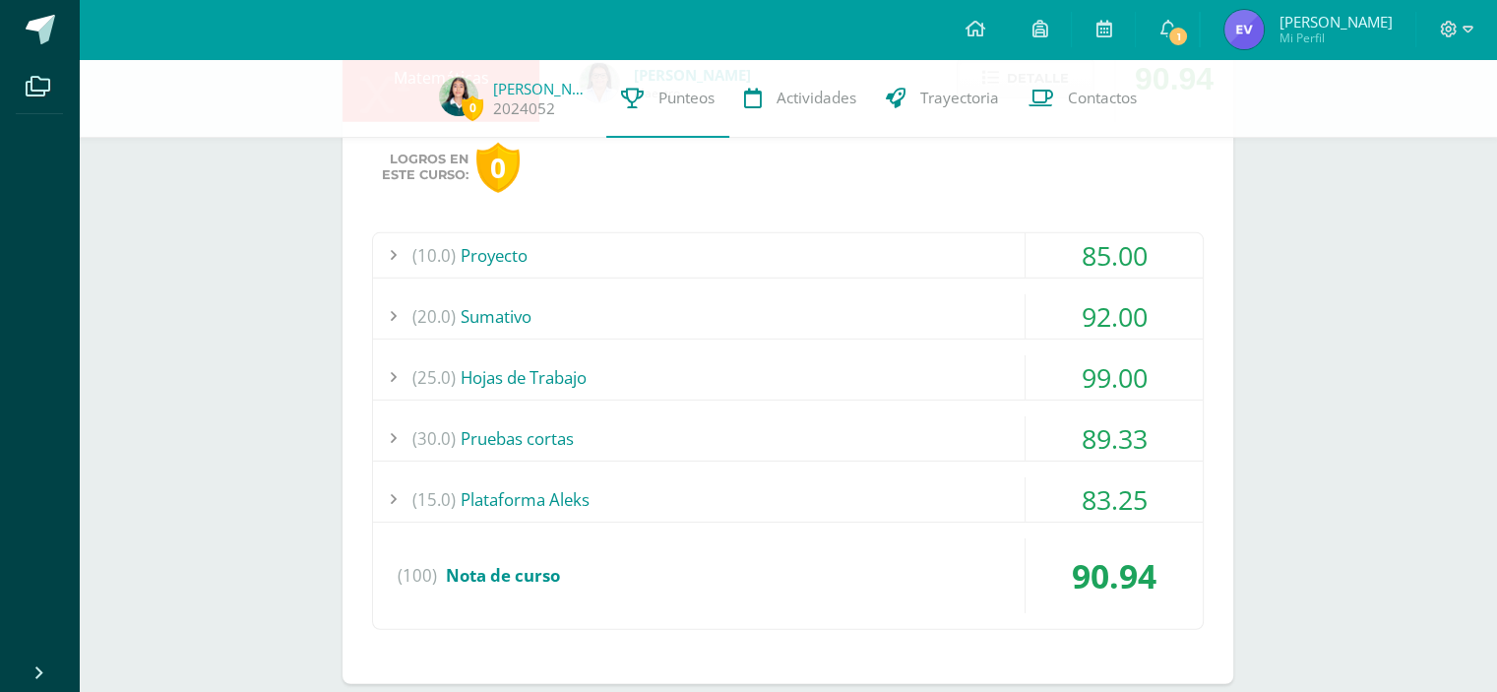
scroll to position [6049, 0]
